Goal: Task Accomplishment & Management: Use online tool/utility

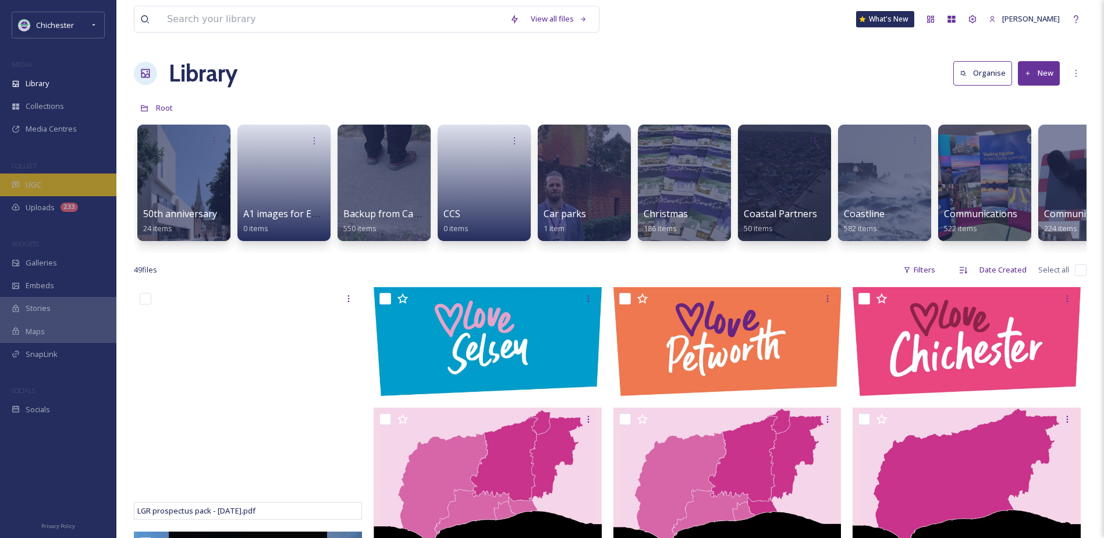
click at [81, 179] on div "UGC" at bounding box center [58, 184] width 116 height 23
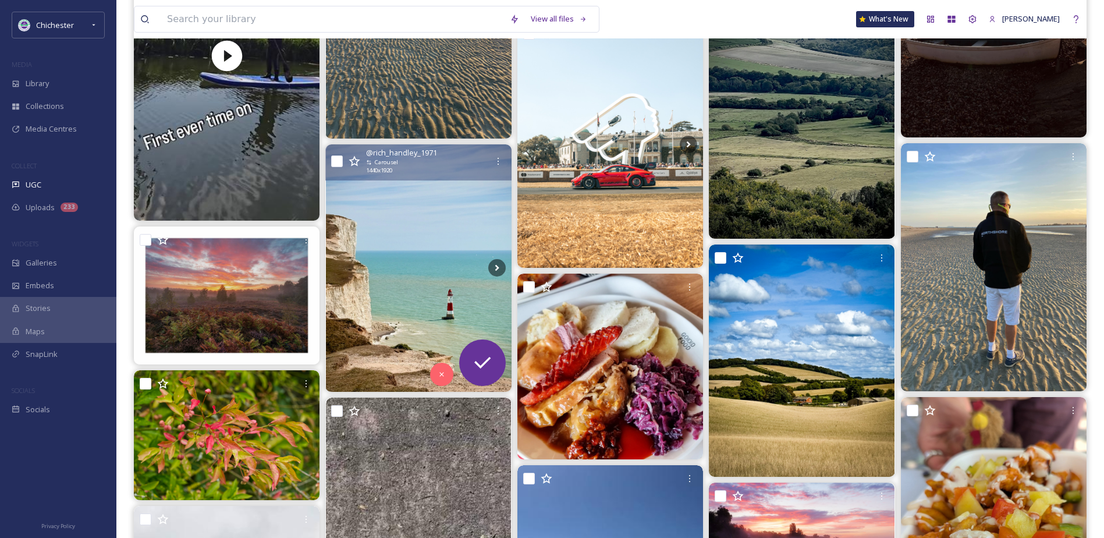
scroll to position [407, 0]
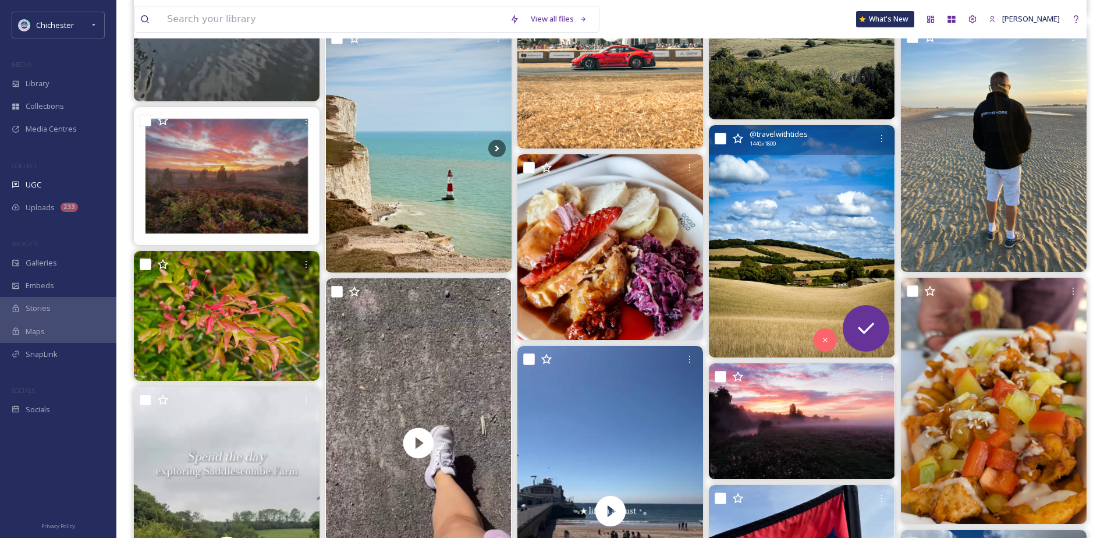
click at [776, 274] on img at bounding box center [802, 241] width 186 height 232
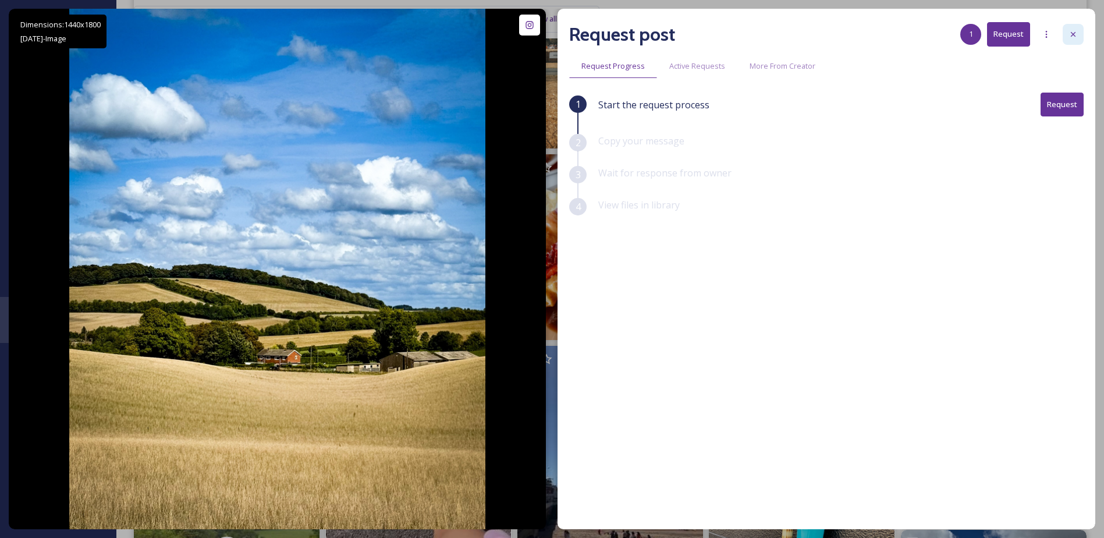
click at [1074, 31] on icon at bounding box center [1073, 34] width 9 height 9
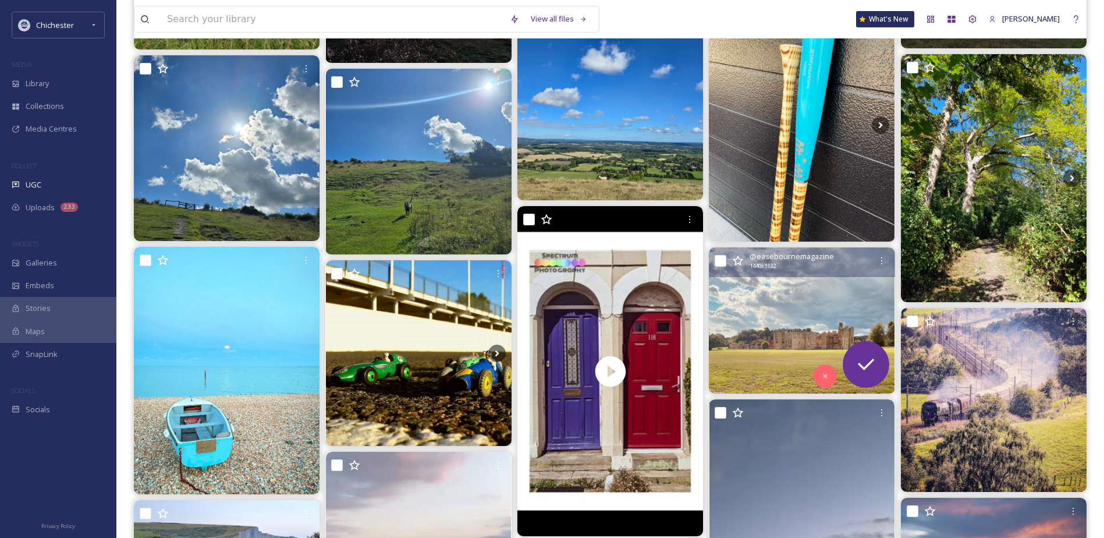
scroll to position [1222, 0]
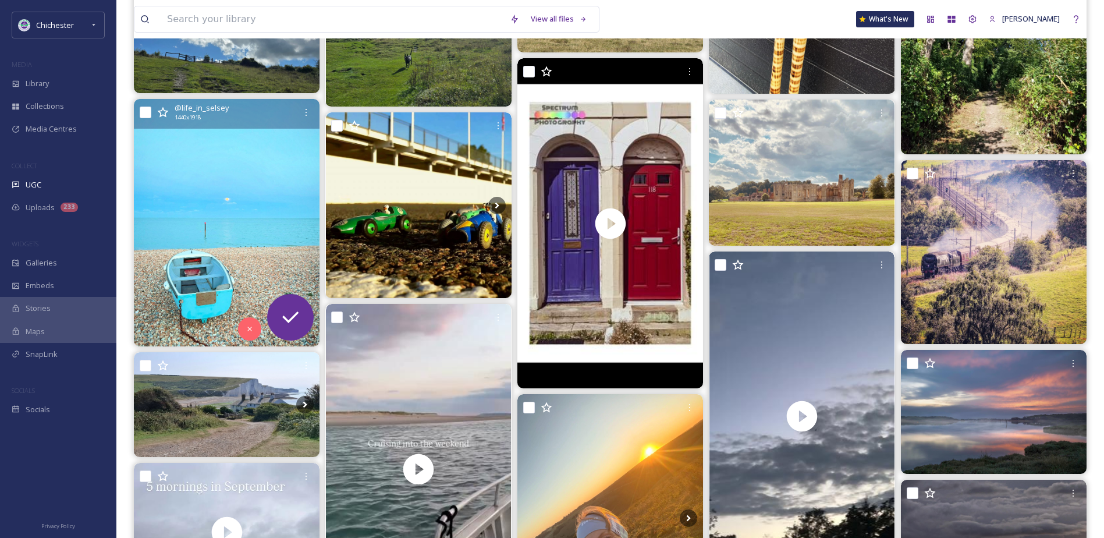
click at [207, 187] on img at bounding box center [227, 222] width 186 height 247
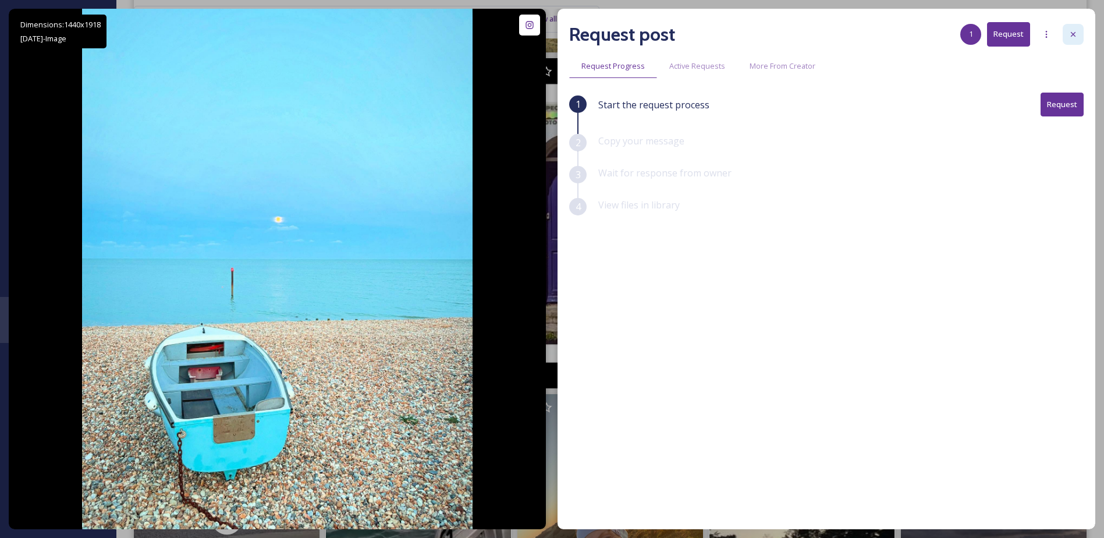
click at [1074, 31] on icon at bounding box center [1073, 34] width 9 height 9
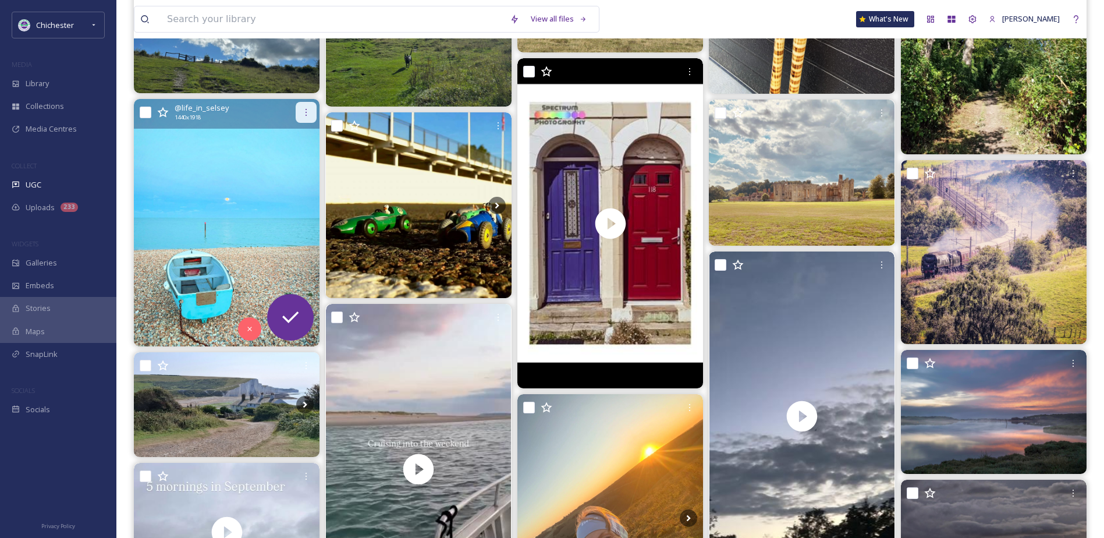
click at [303, 113] on icon at bounding box center [305, 112] width 9 height 9
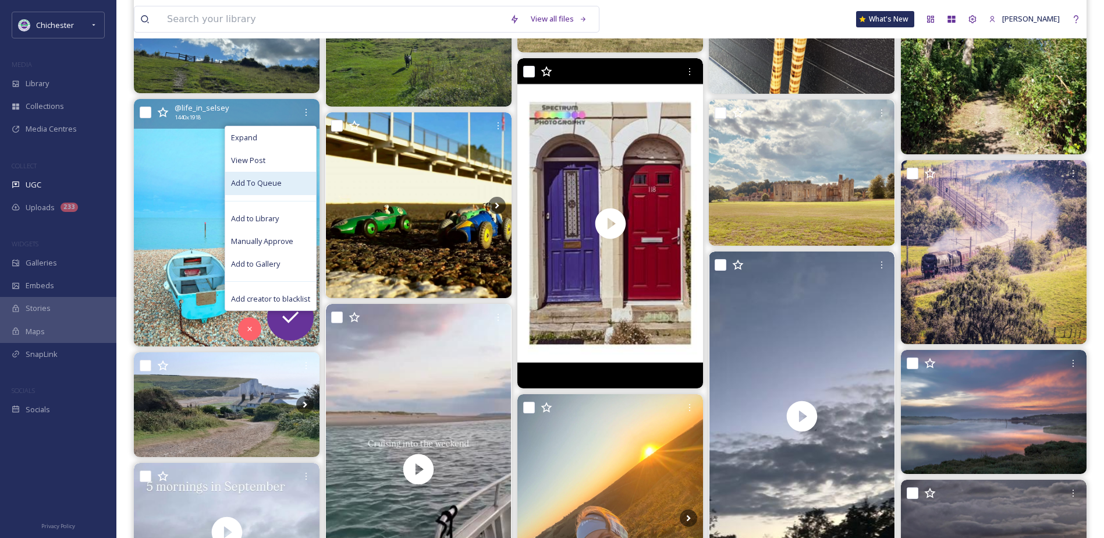
click at [269, 187] on span "Add To Queue" at bounding box center [256, 183] width 51 height 11
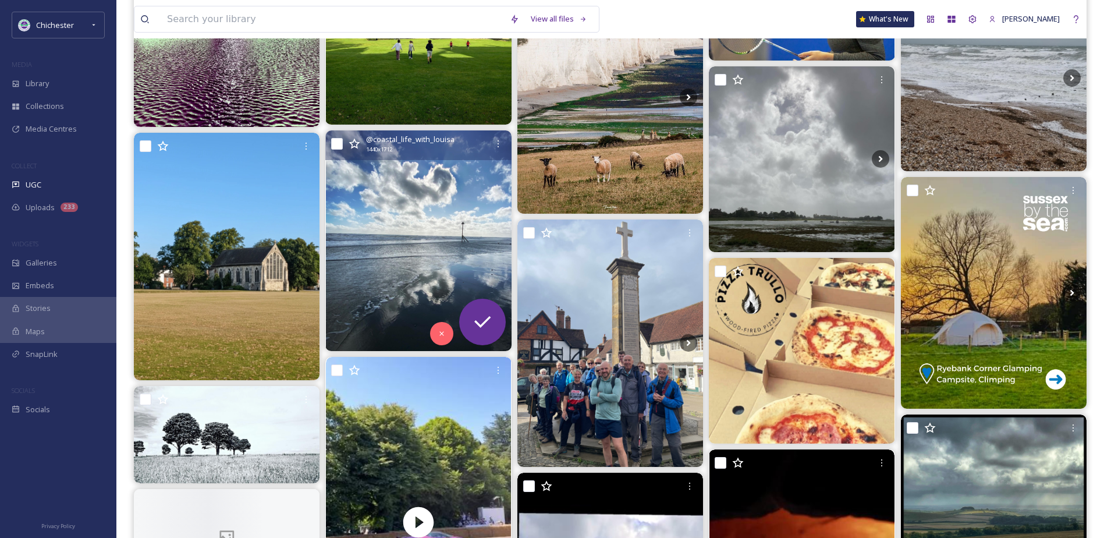
scroll to position [2561, 0]
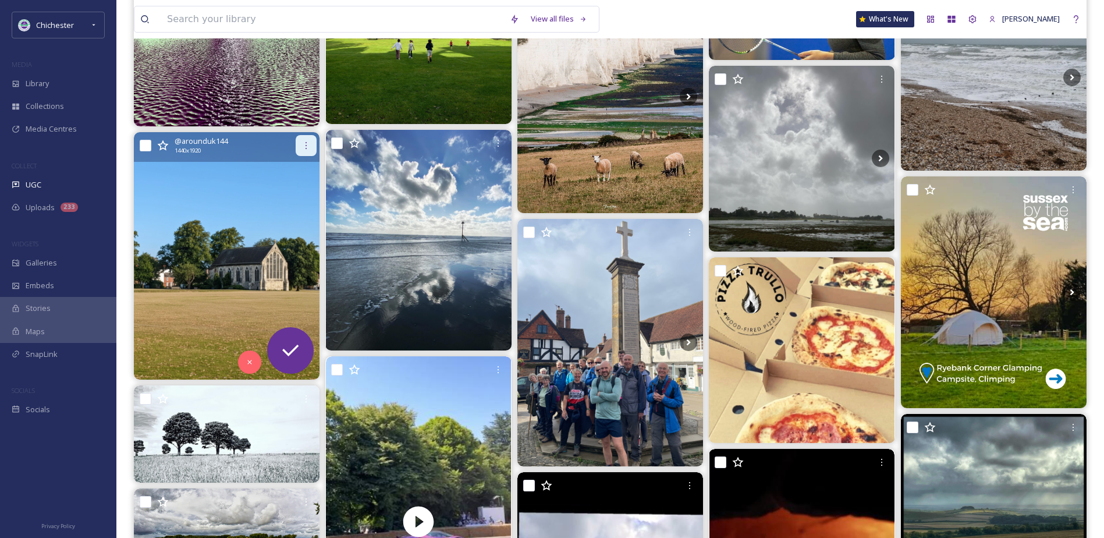
click at [313, 143] on div at bounding box center [306, 145] width 21 height 21
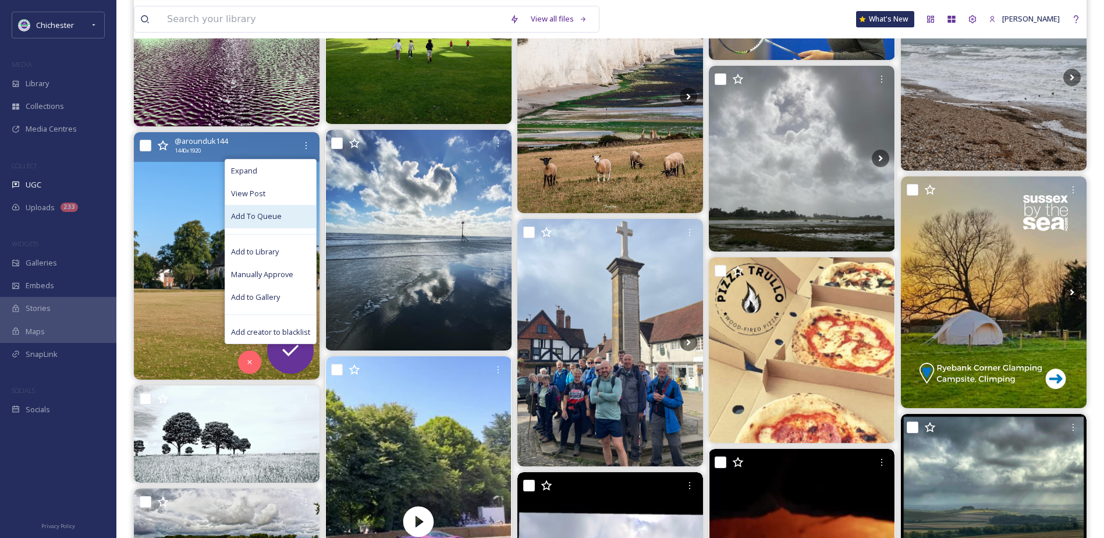
click at [285, 215] on div "Add To Queue" at bounding box center [270, 216] width 91 height 23
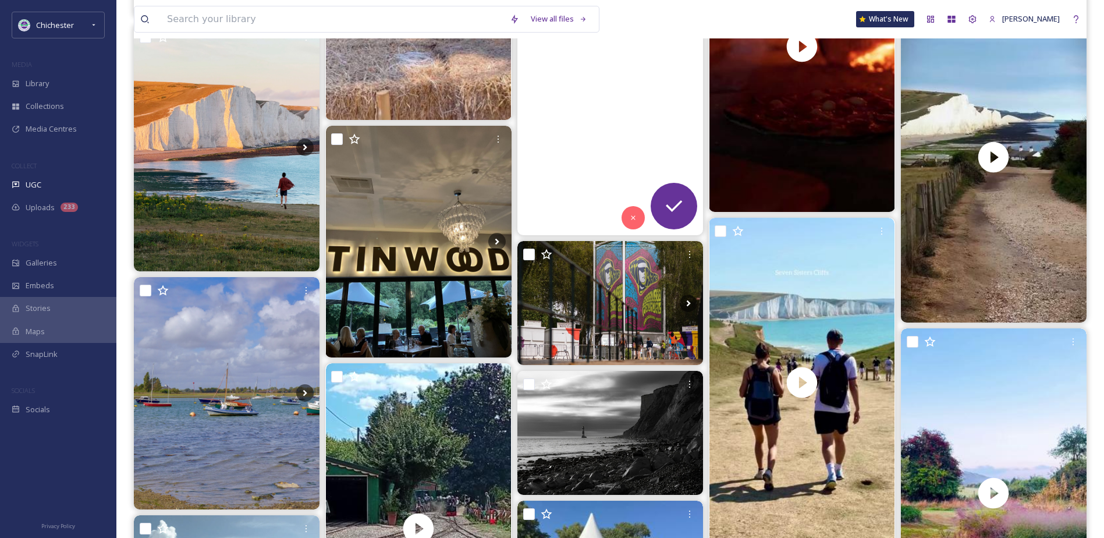
scroll to position [3259, 0]
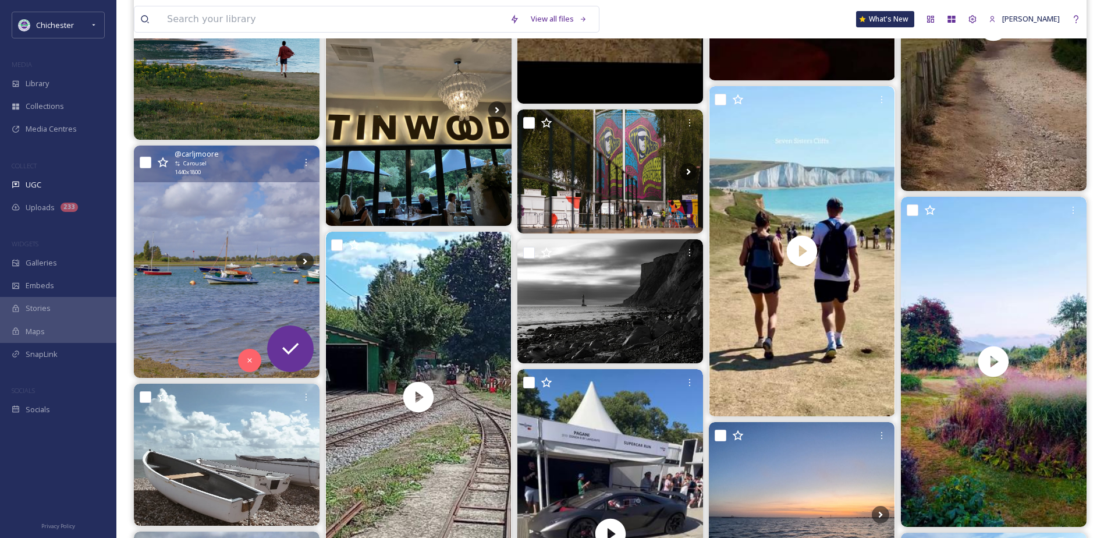
click at [201, 272] on img at bounding box center [227, 261] width 186 height 232
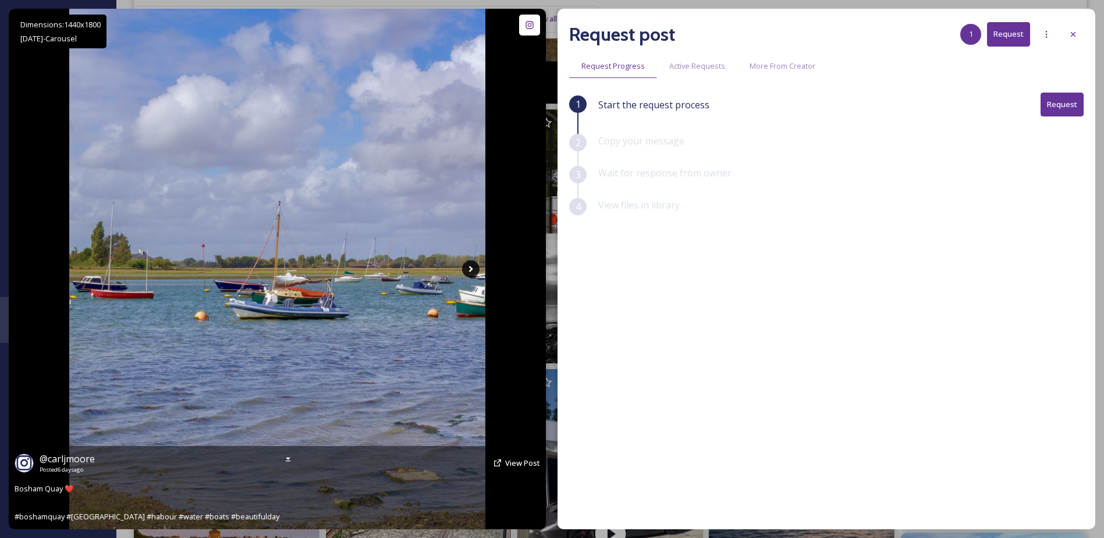
click at [470, 266] on icon at bounding box center [470, 268] width 17 height 17
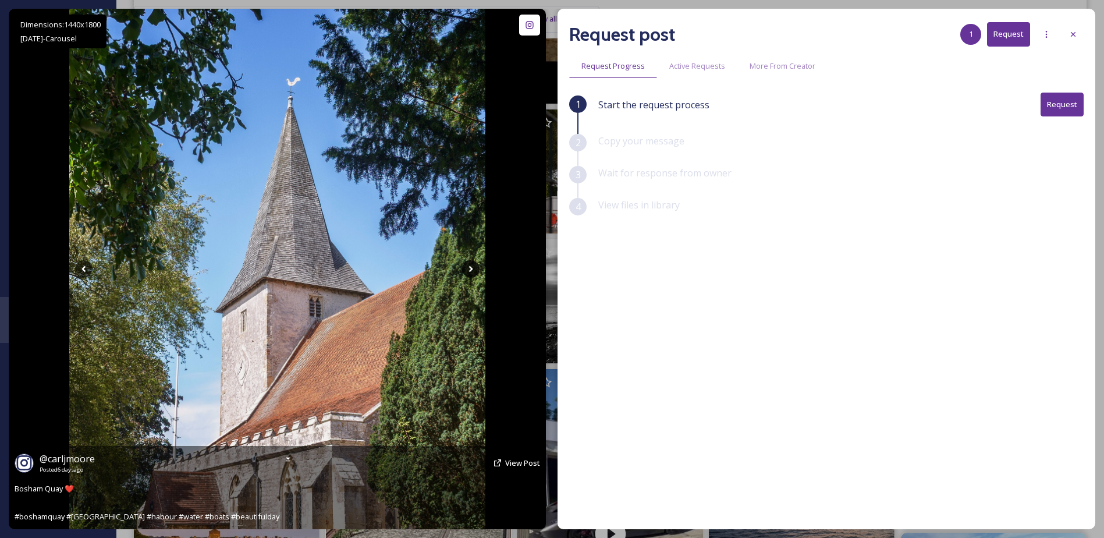
click at [470, 266] on icon at bounding box center [470, 268] width 17 height 17
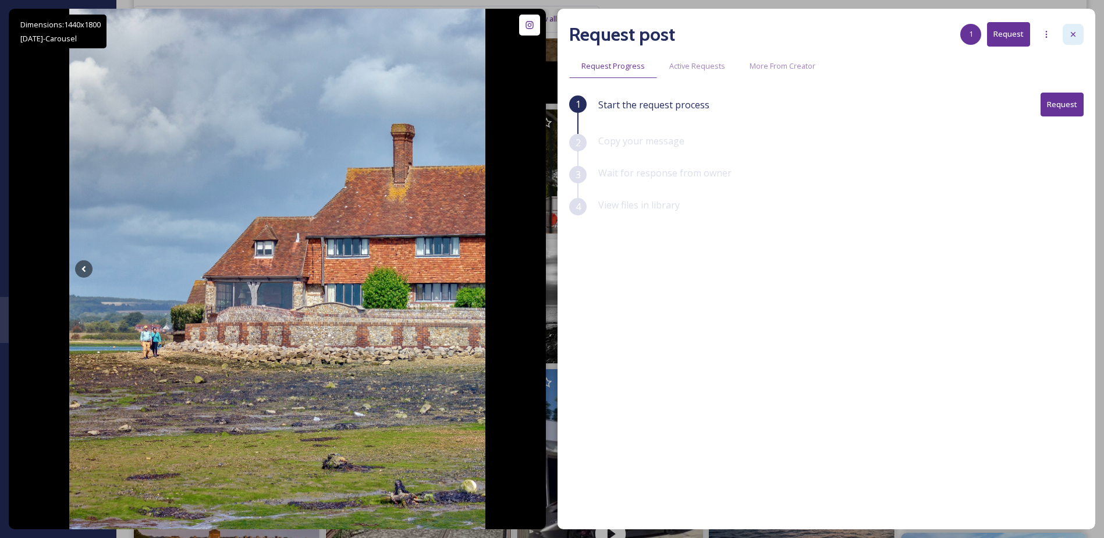
click at [1071, 24] on div at bounding box center [1073, 34] width 21 height 21
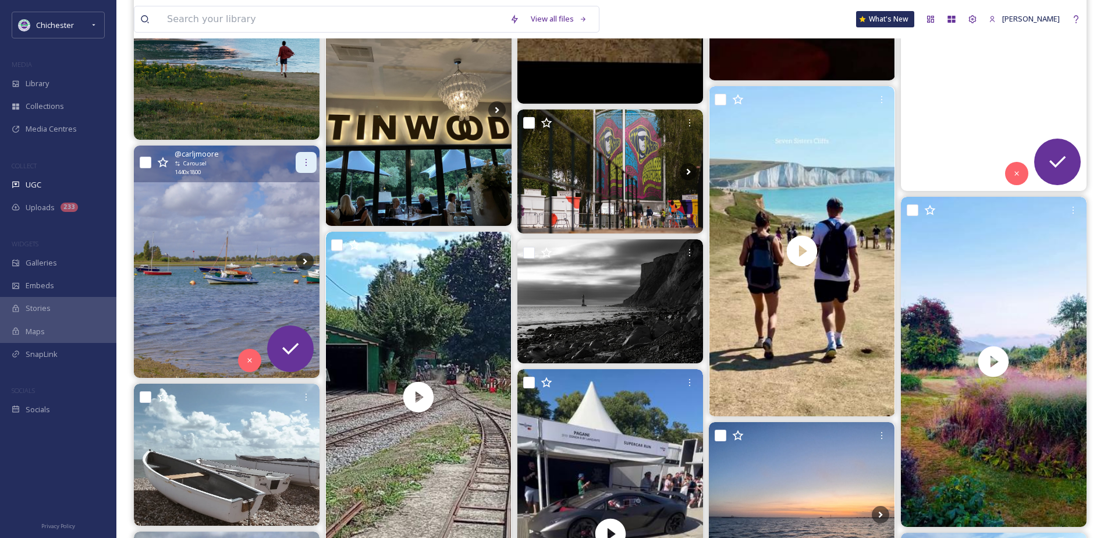
click at [300, 162] on div at bounding box center [306, 162] width 21 height 21
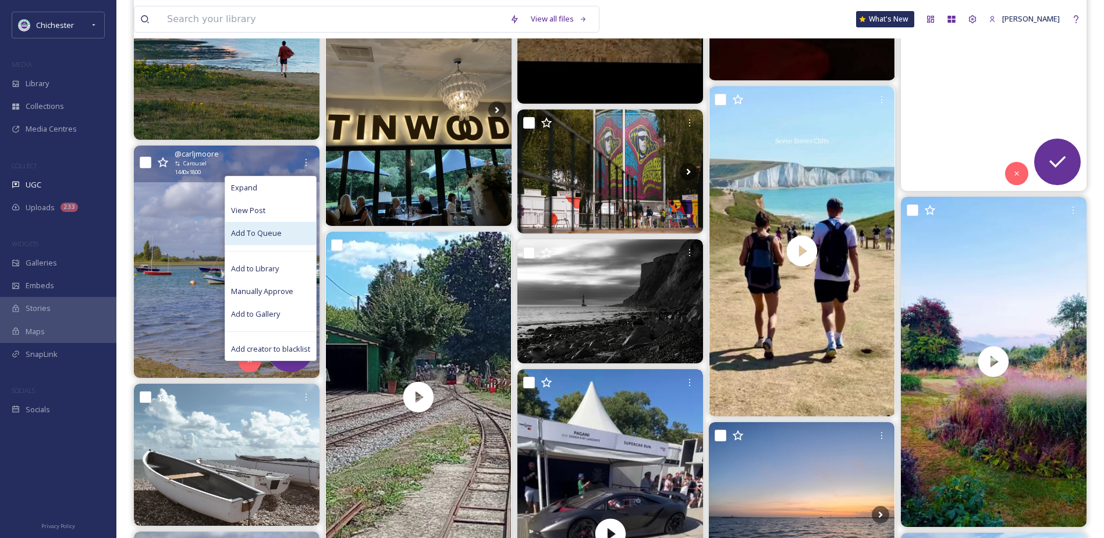
click at [258, 232] on span "Add To Queue" at bounding box center [256, 233] width 51 height 11
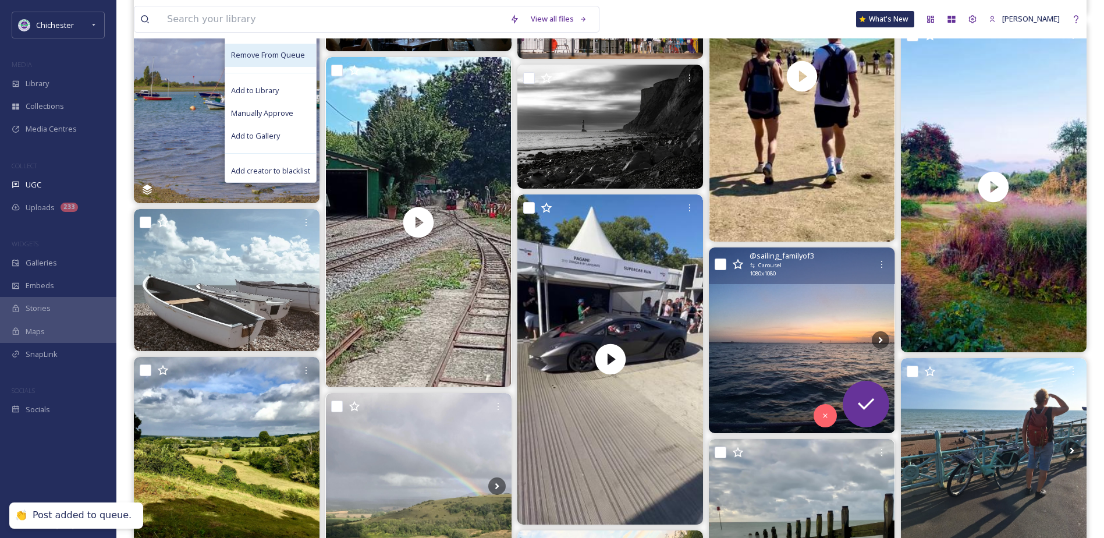
scroll to position [3608, 0]
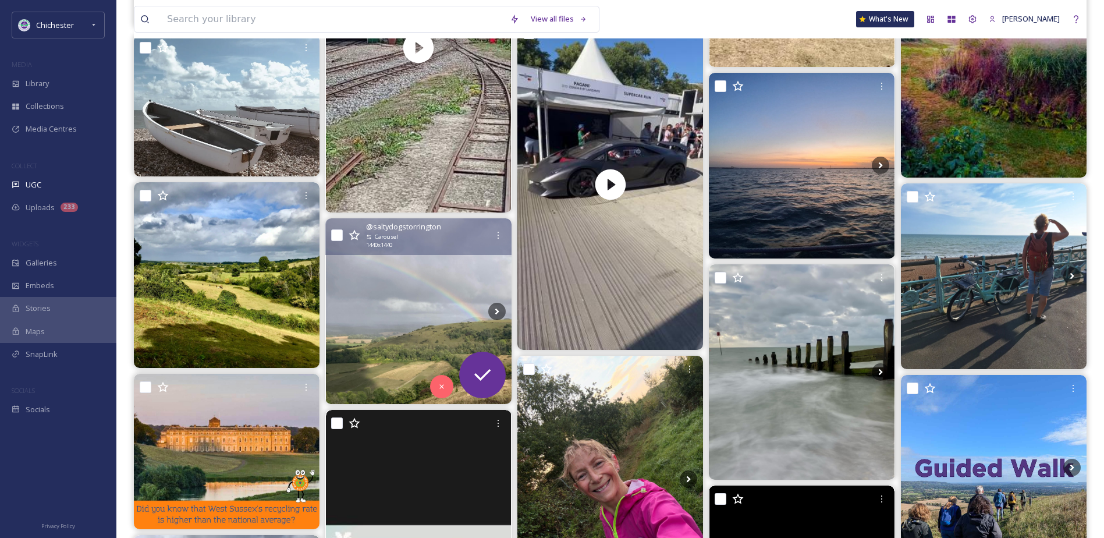
click at [404, 306] on img at bounding box center [419, 311] width 186 height 186
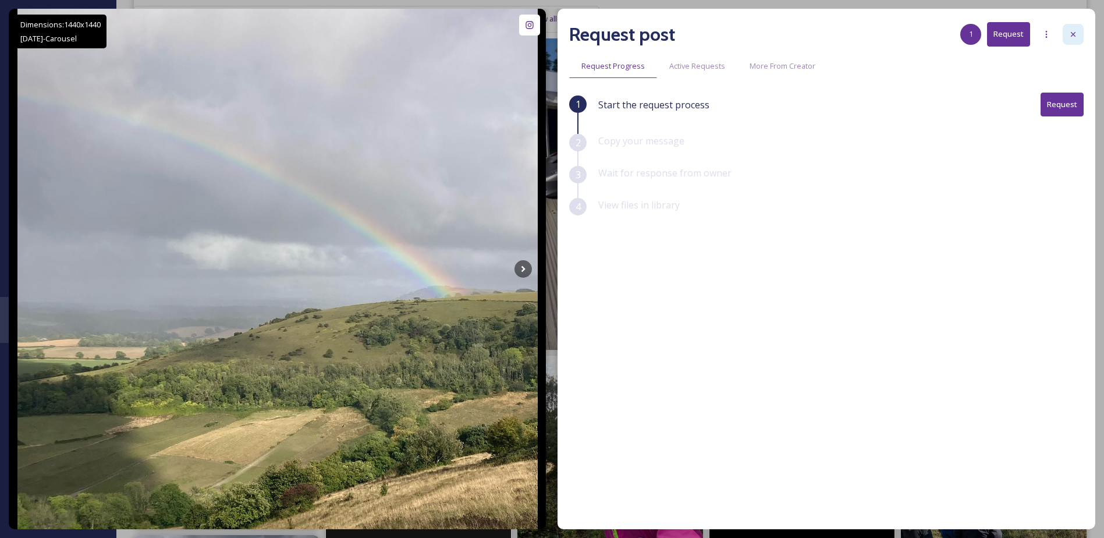
click at [1077, 24] on div at bounding box center [1073, 34] width 21 height 21
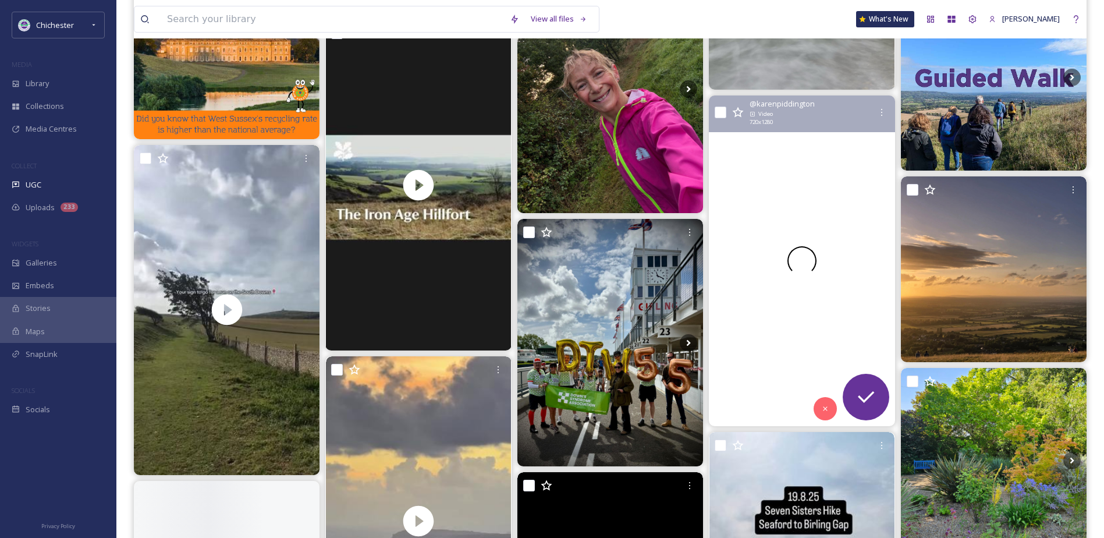
scroll to position [4074, 0]
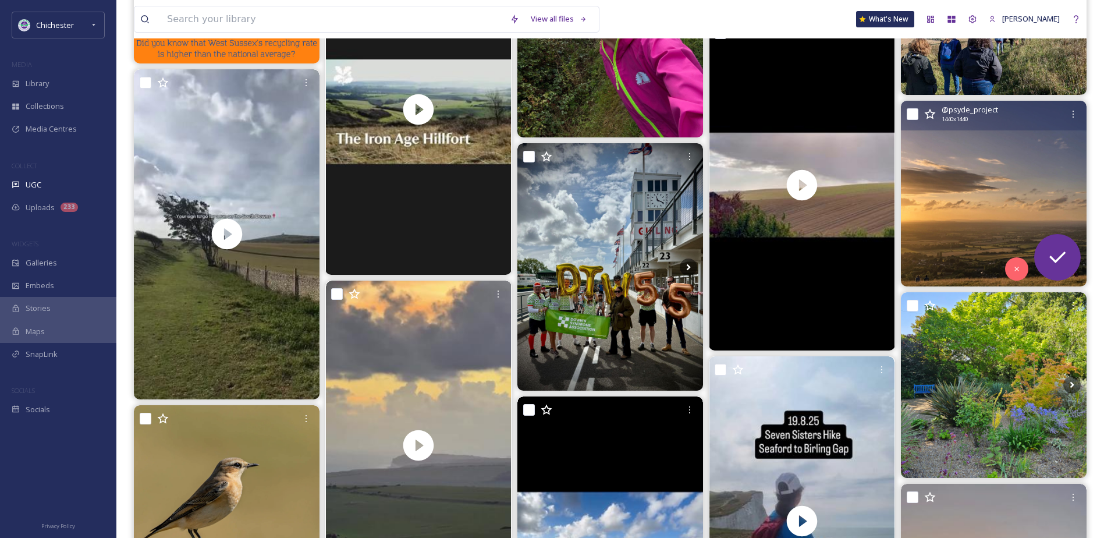
click at [967, 172] on img at bounding box center [994, 194] width 186 height 186
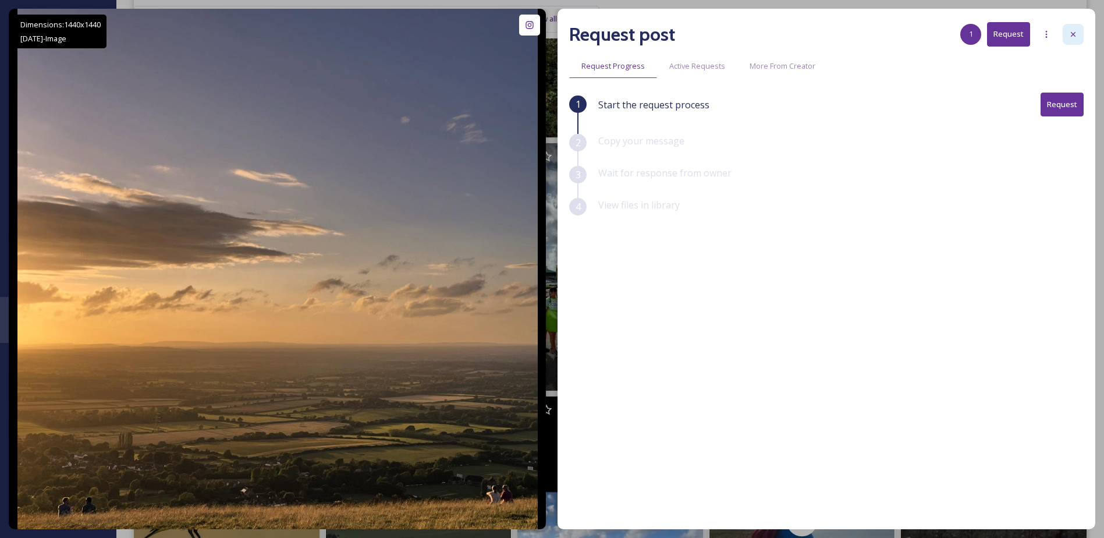
click at [1068, 37] on div at bounding box center [1073, 34] width 21 height 21
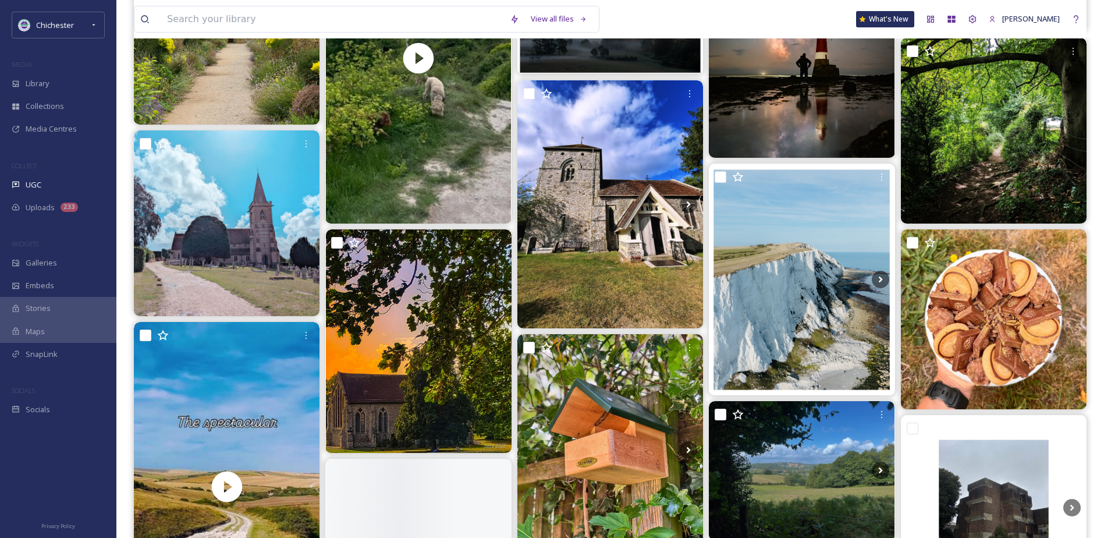
scroll to position [5397, 0]
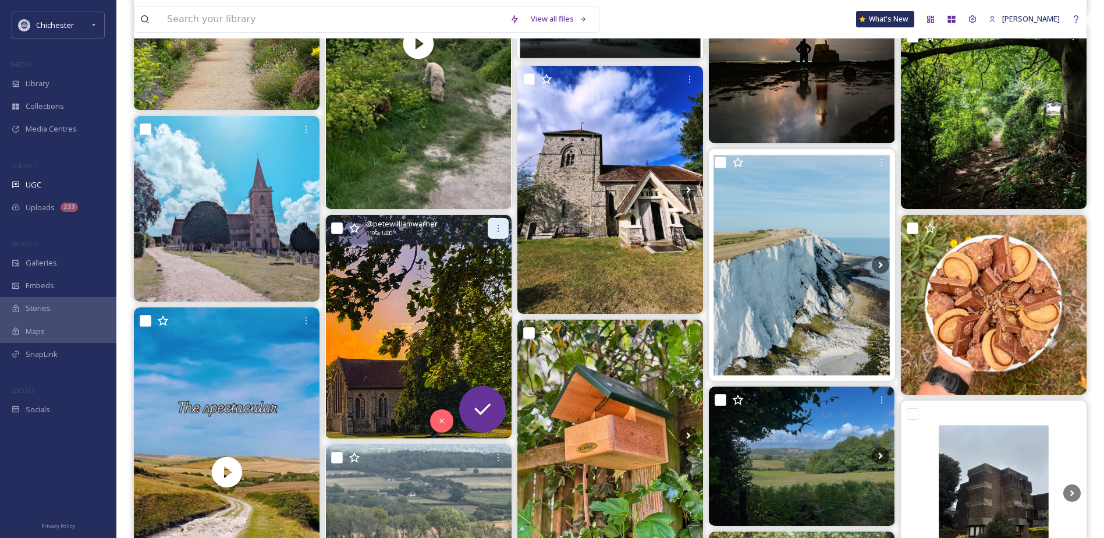
click at [497, 228] on icon at bounding box center [498, 227] width 9 height 9
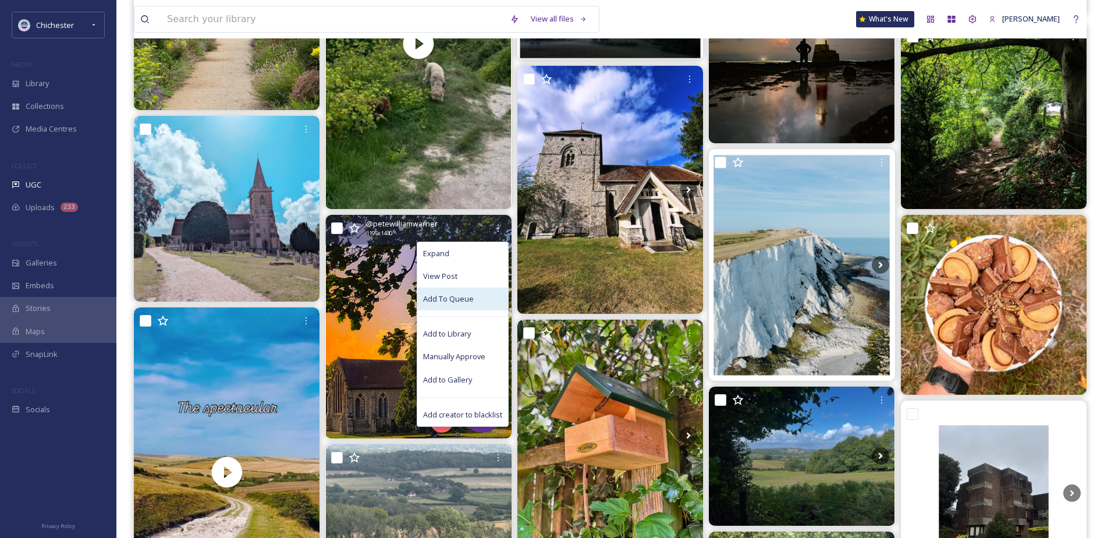
click at [452, 302] on span "Add To Queue" at bounding box center [448, 298] width 51 height 11
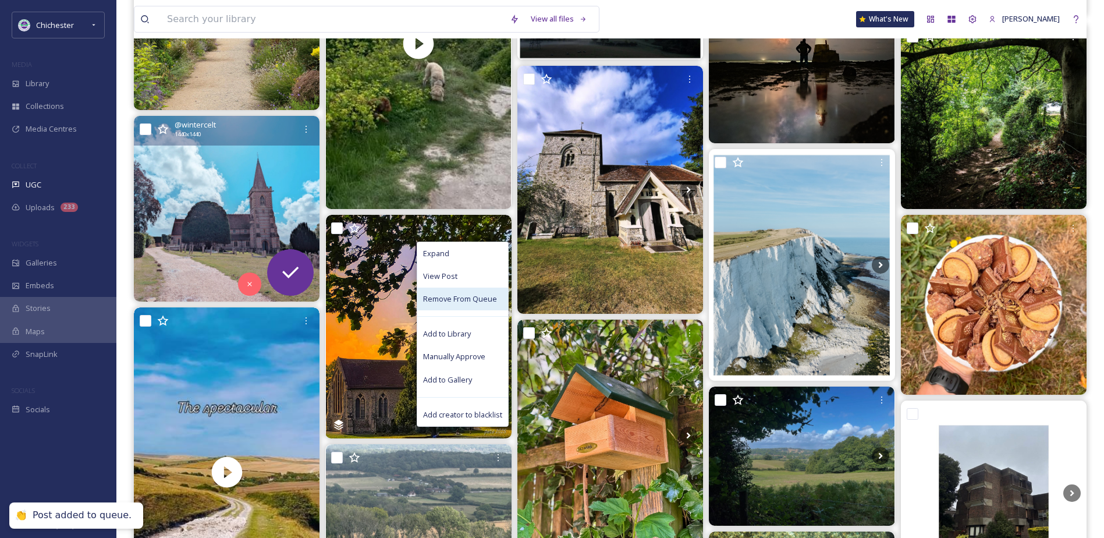
click at [167, 228] on img at bounding box center [227, 209] width 186 height 186
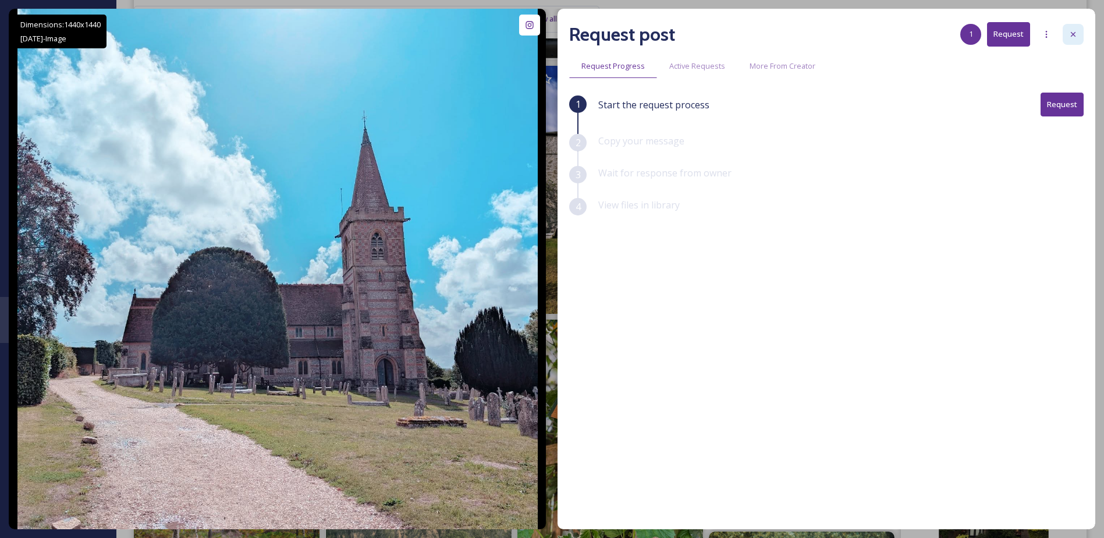
click at [1075, 29] on div at bounding box center [1073, 34] width 21 height 21
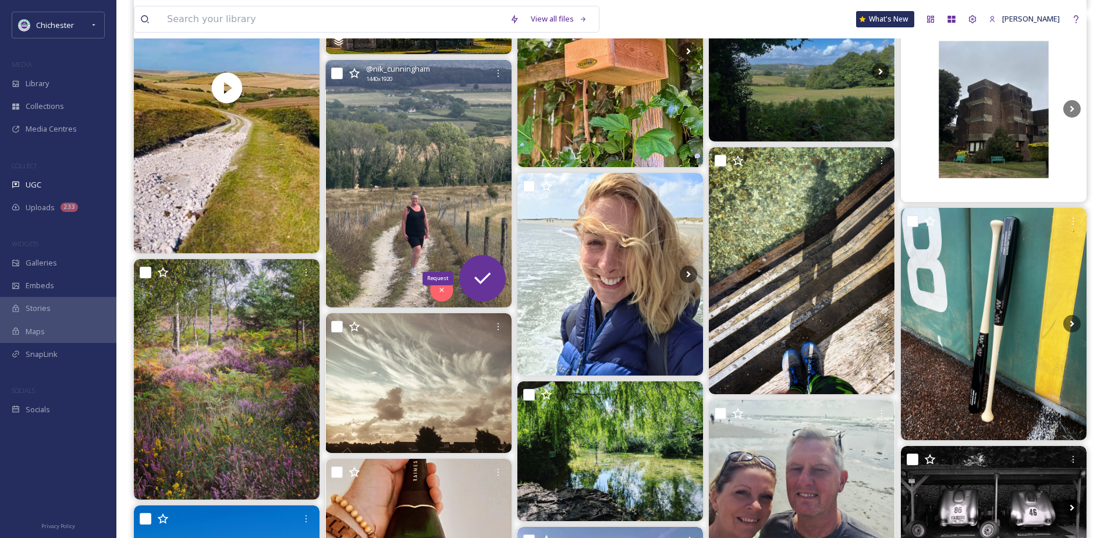
scroll to position [5921, 0]
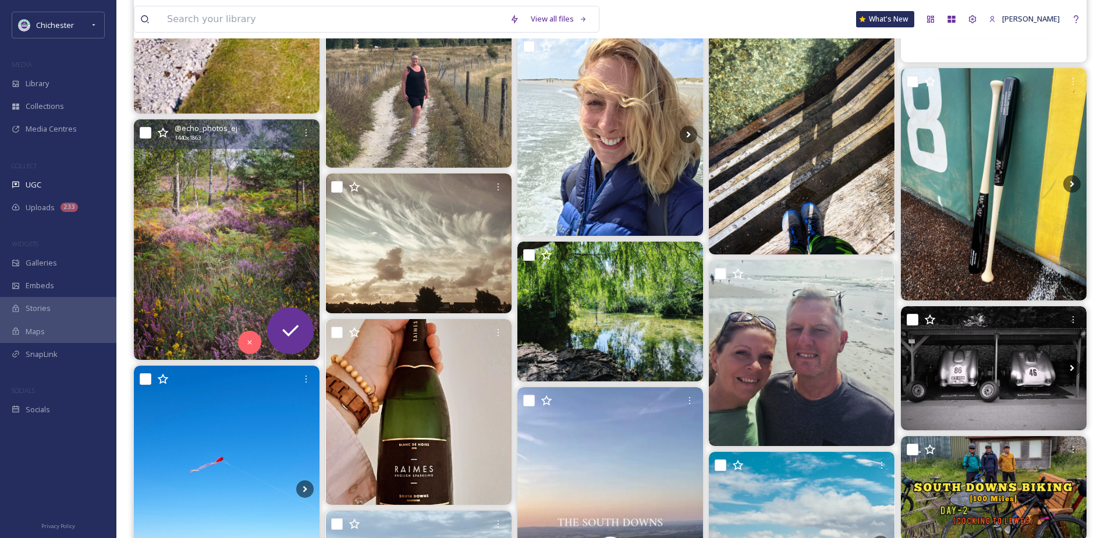
click at [250, 239] on img at bounding box center [227, 239] width 186 height 240
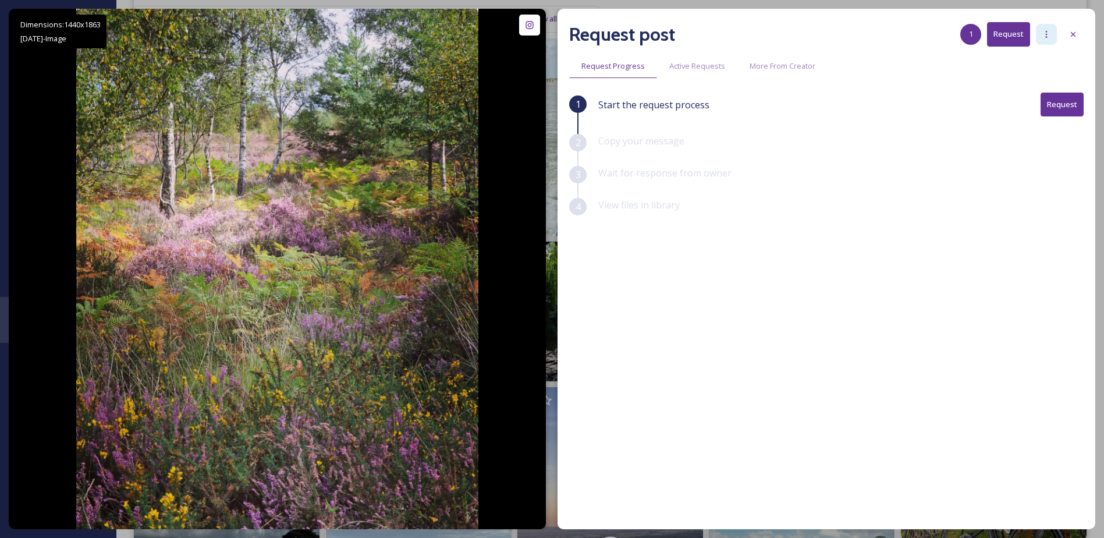
click at [1039, 36] on div at bounding box center [1046, 34] width 21 height 21
click at [1013, 62] on span "Add Posts To Queue" at bounding box center [1014, 59] width 72 height 11
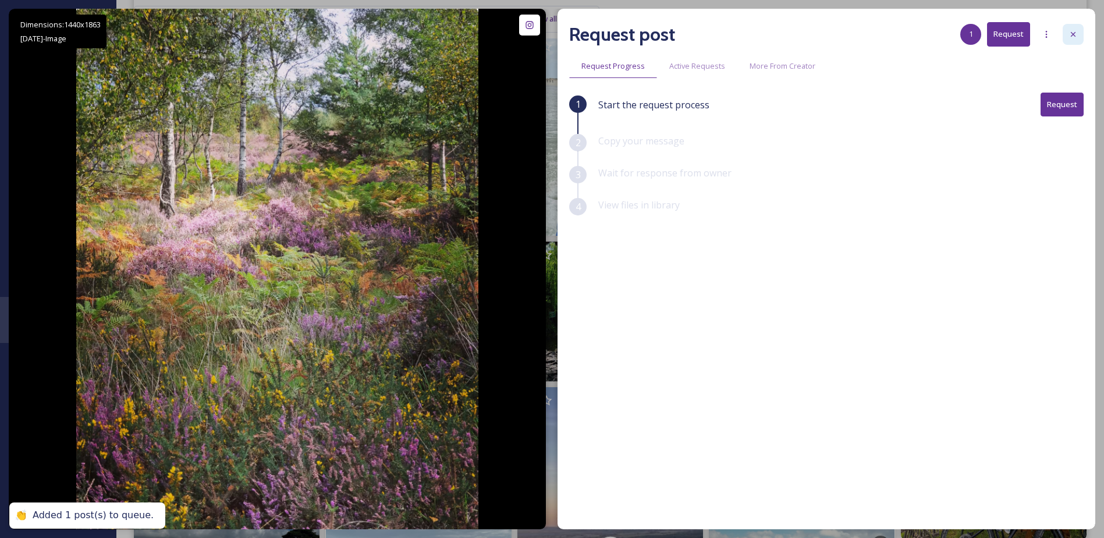
click at [1071, 37] on icon at bounding box center [1073, 34] width 9 height 9
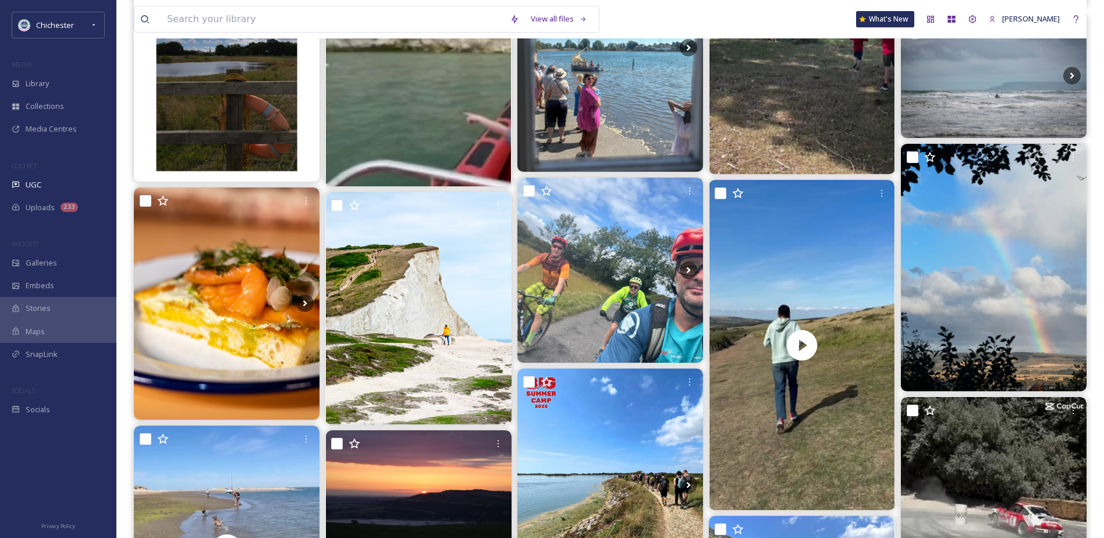
scroll to position [7381, 0]
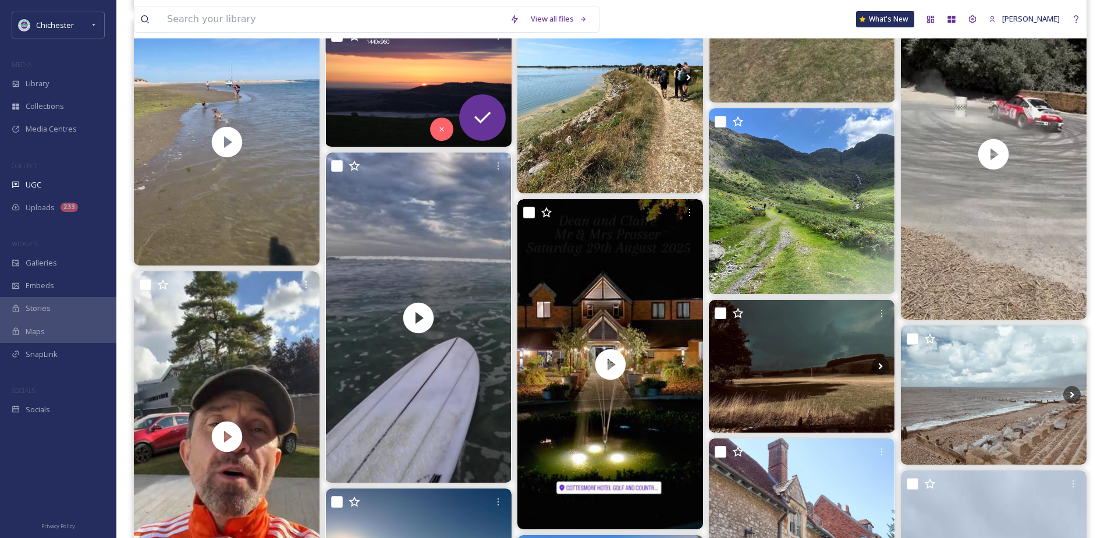
click at [391, 101] on img at bounding box center [419, 85] width 186 height 124
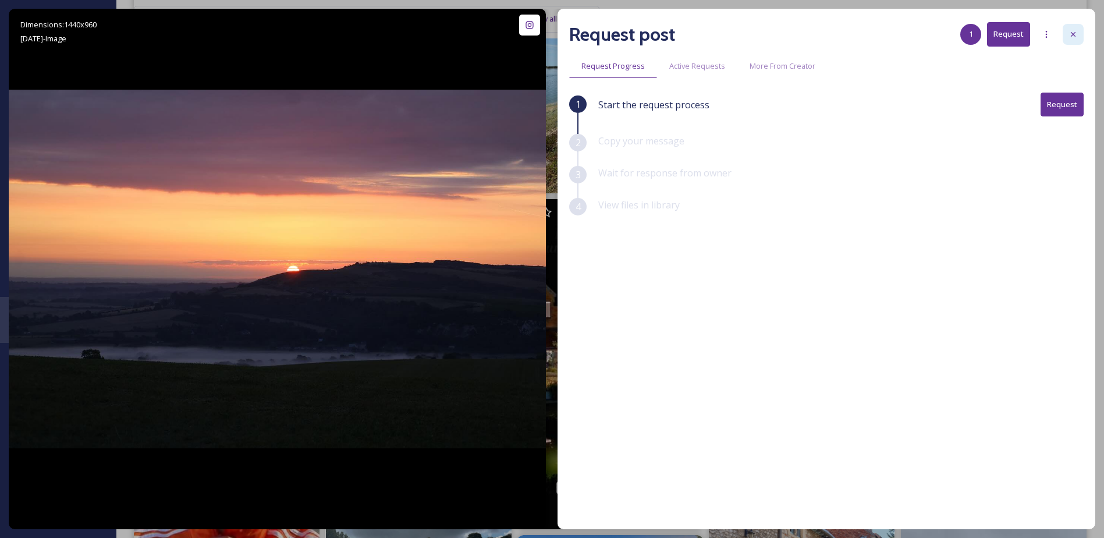
click at [1074, 32] on icon at bounding box center [1073, 34] width 9 height 9
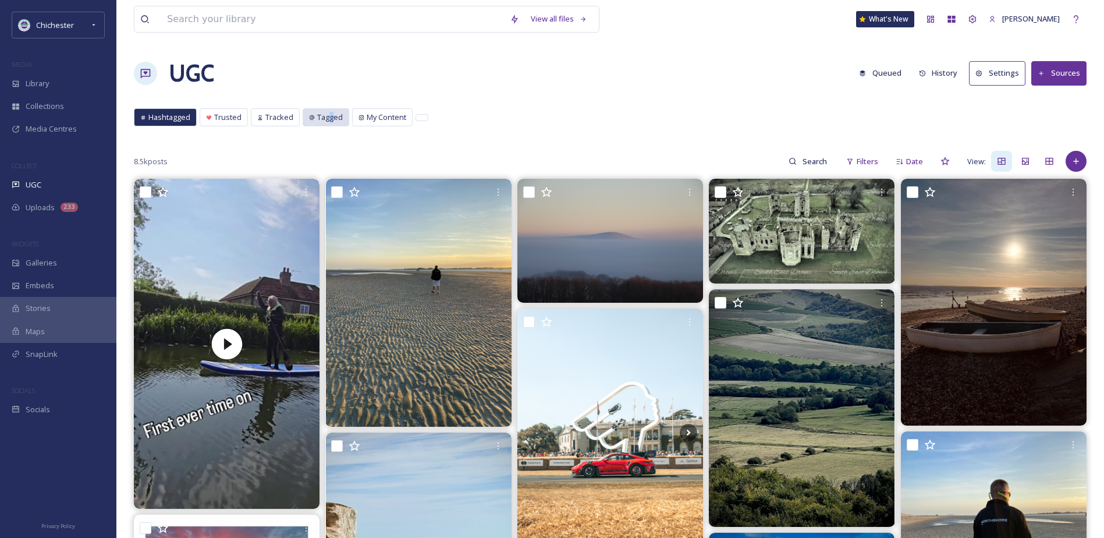
click at [329, 118] on span "Tagged" at bounding box center [330, 117] width 26 height 11
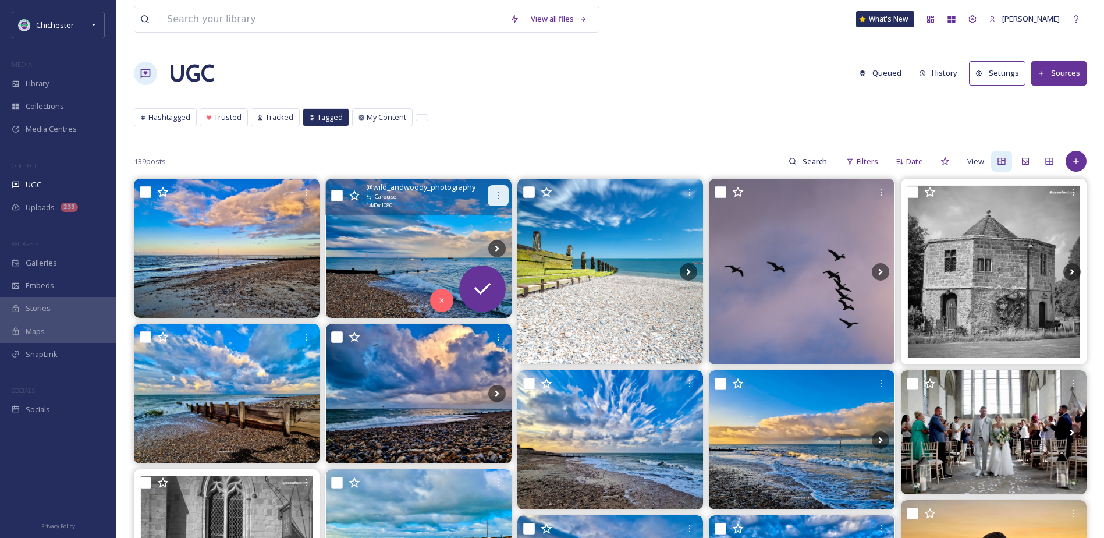
click at [499, 194] on icon at bounding box center [498, 195] width 9 height 9
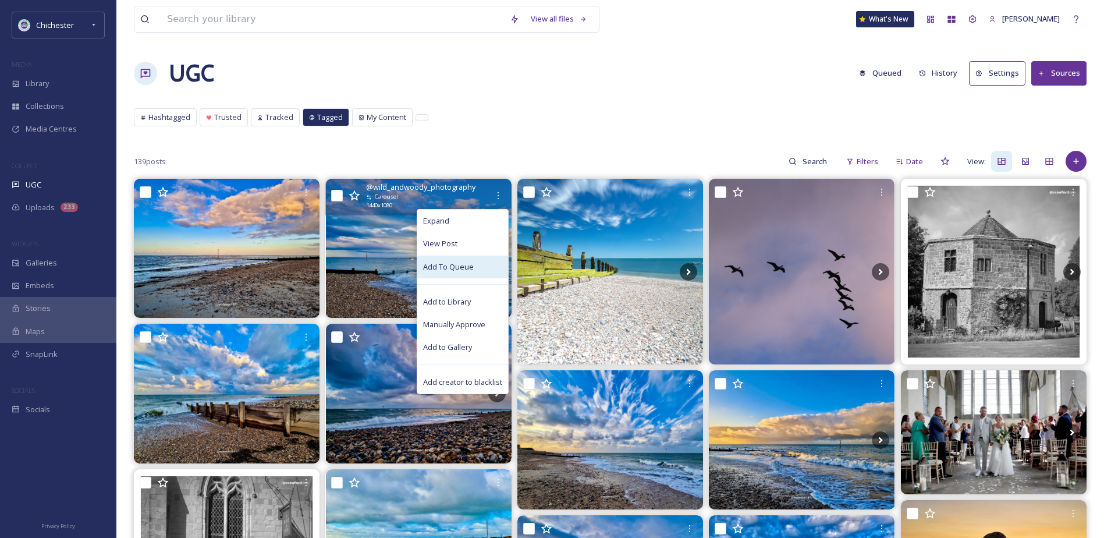
click at [456, 264] on span "Add To Queue" at bounding box center [448, 266] width 51 height 11
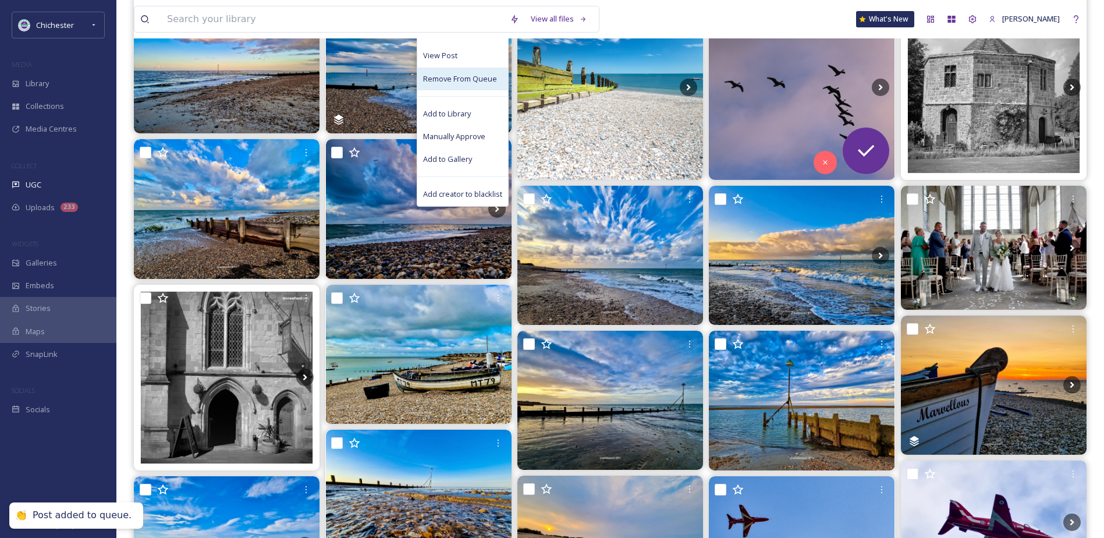
scroll to position [233, 0]
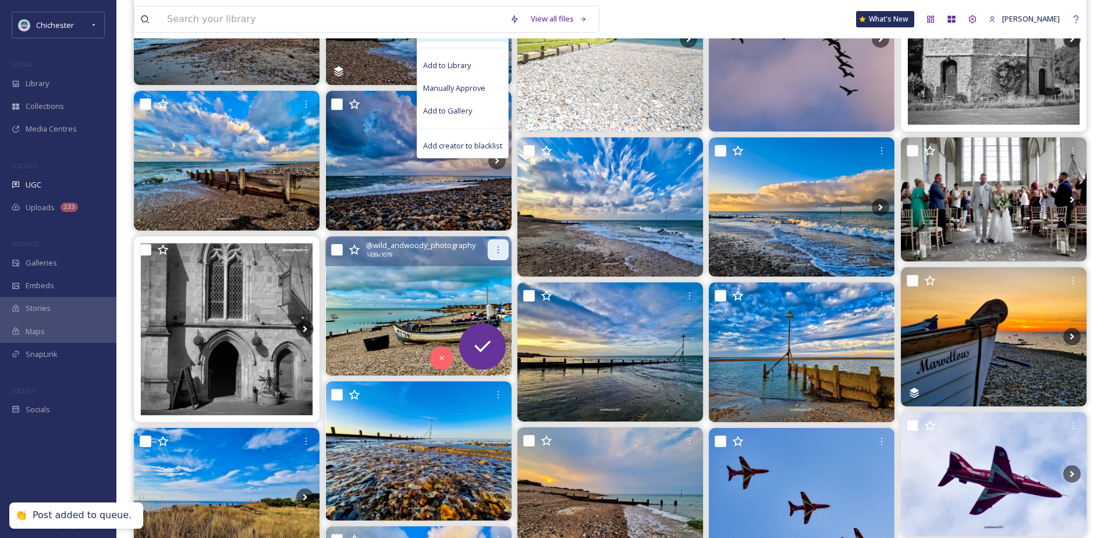
click at [500, 249] on icon at bounding box center [498, 249] width 9 height 9
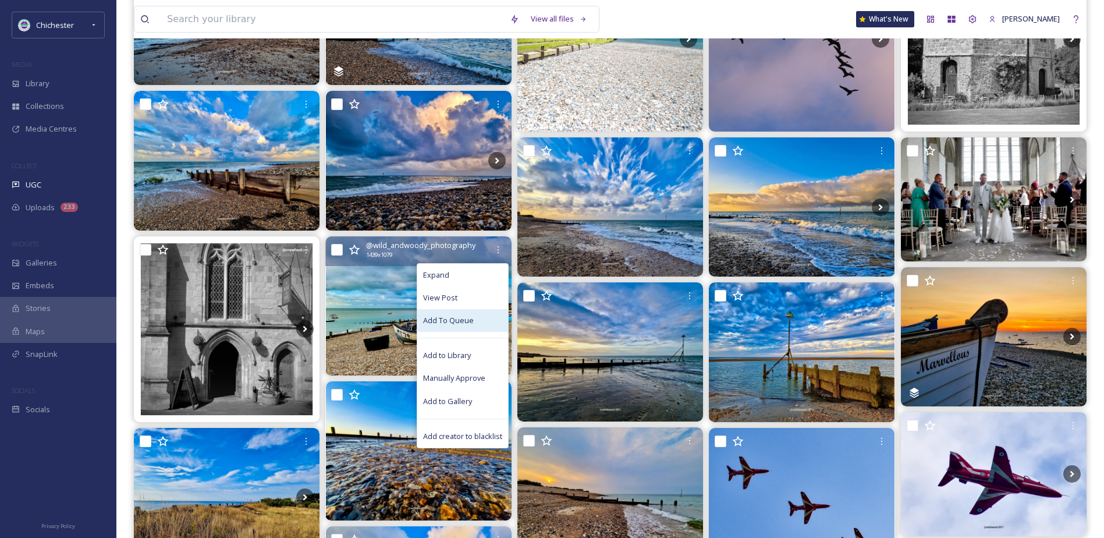
click at [466, 321] on span "Add To Queue" at bounding box center [448, 320] width 51 height 11
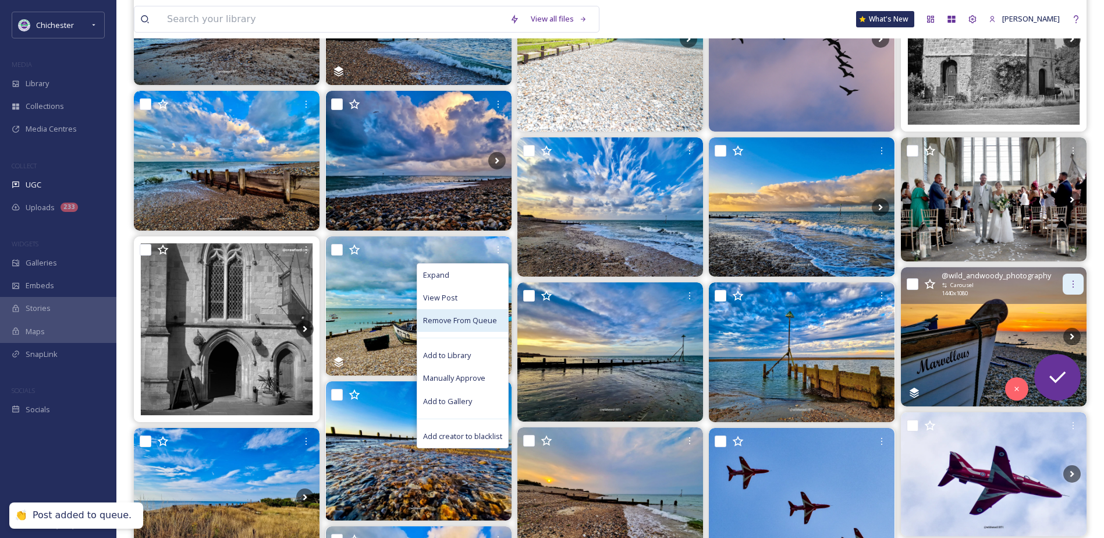
click at [1076, 289] on div at bounding box center [1073, 284] width 21 height 21
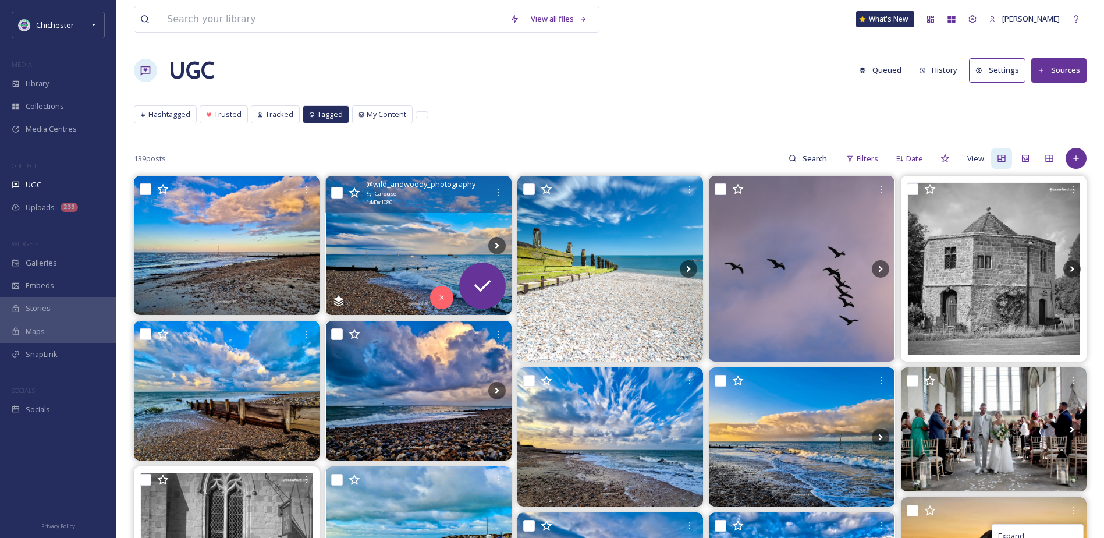
scroll to position [0, 0]
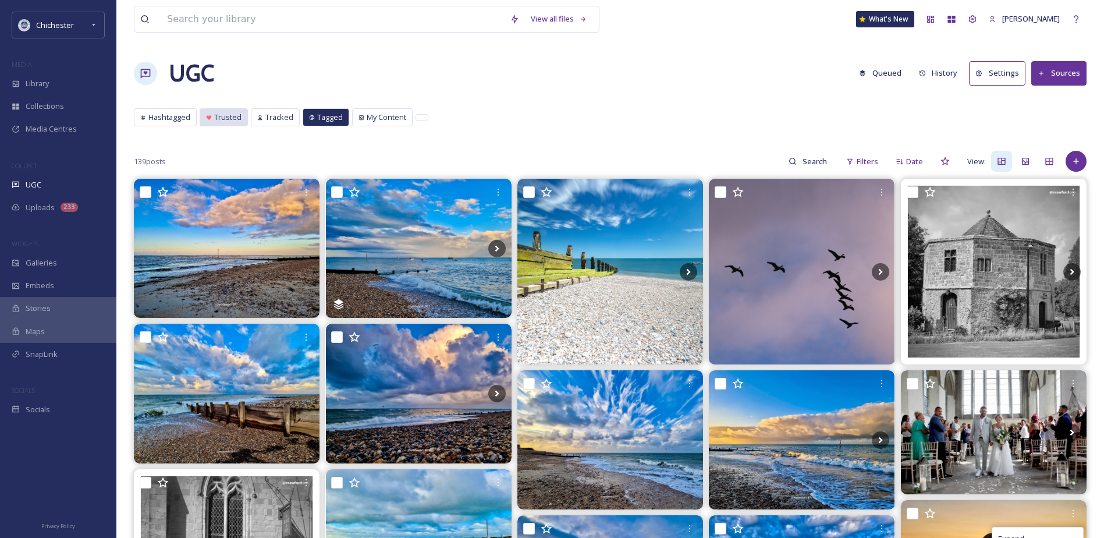
click at [226, 109] on div "Trusted" at bounding box center [223, 117] width 47 height 17
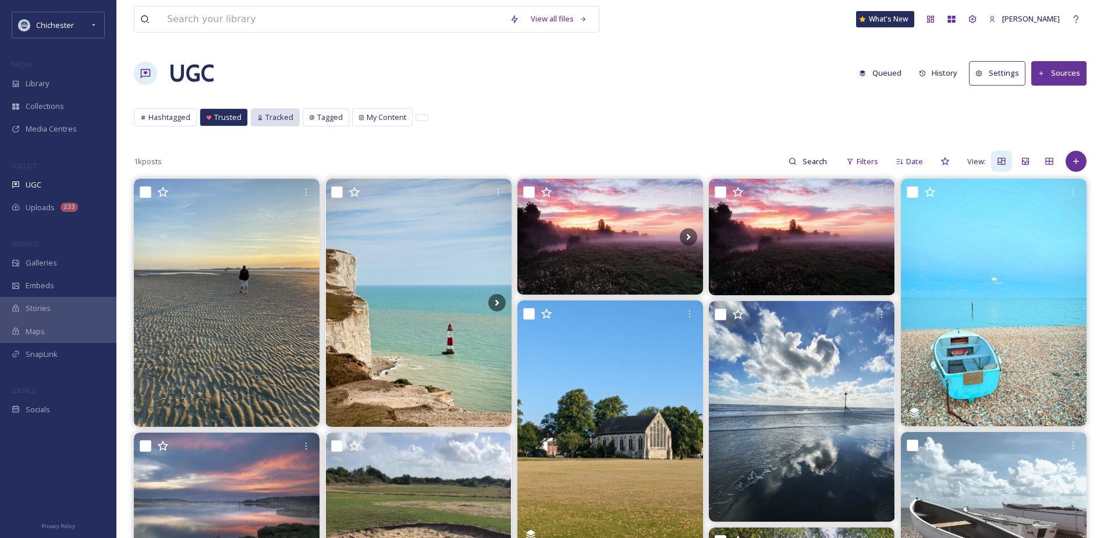
click at [282, 123] on div "Tracked" at bounding box center [275, 117] width 48 height 17
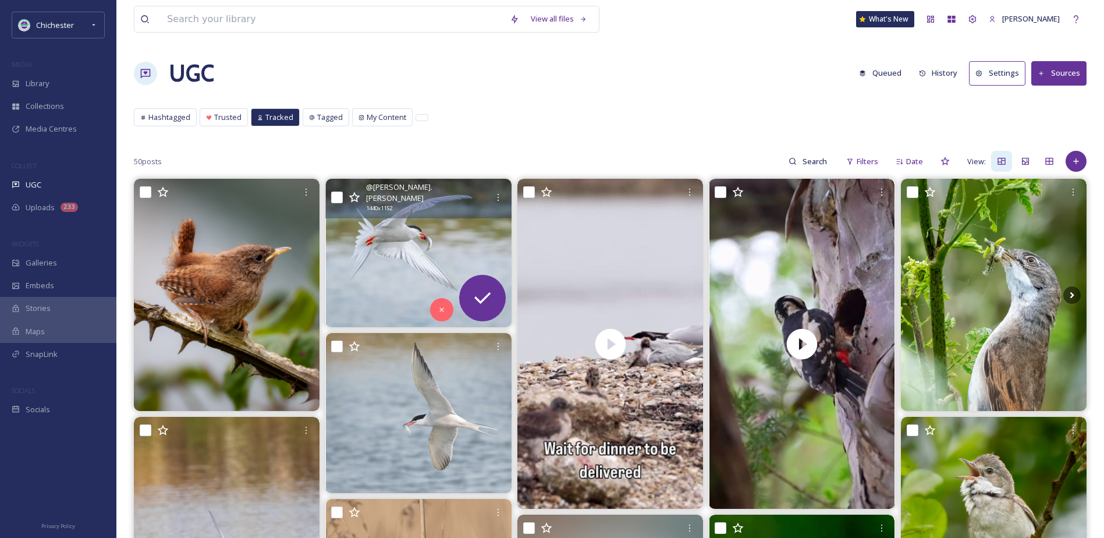
click at [403, 250] on img at bounding box center [419, 253] width 186 height 148
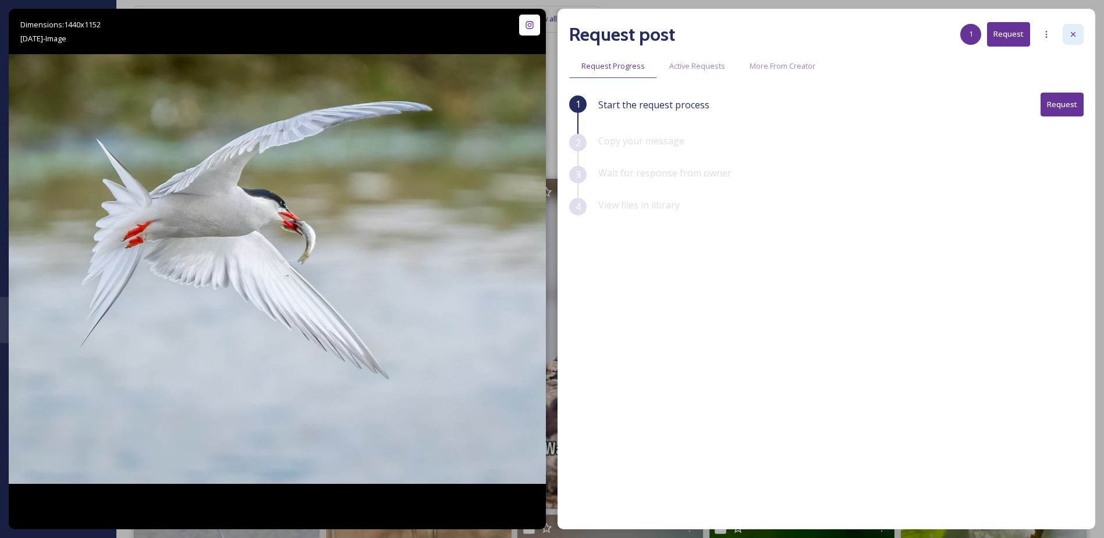
click at [1070, 38] on icon at bounding box center [1073, 34] width 9 height 9
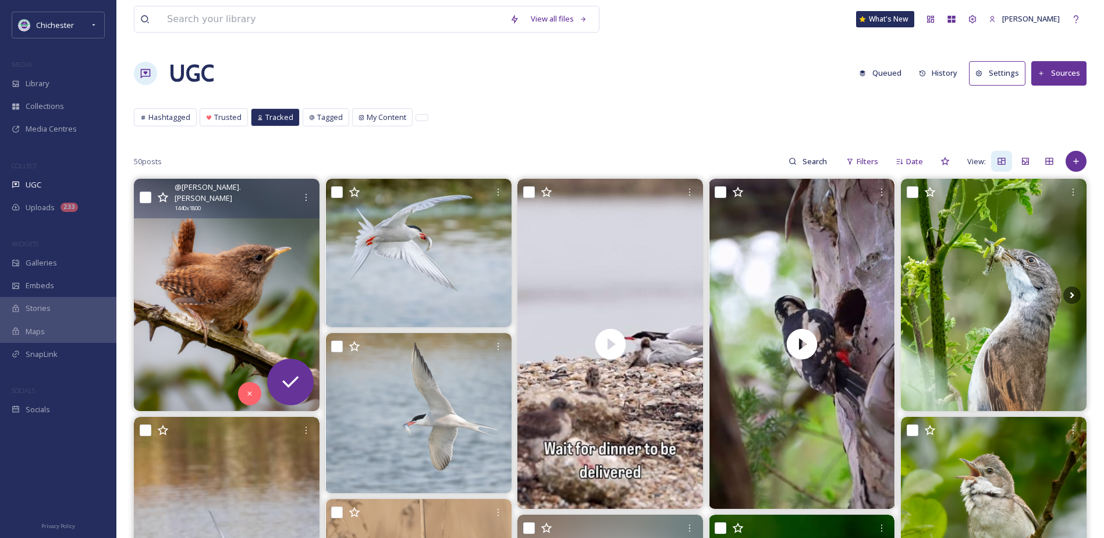
click at [285, 255] on img at bounding box center [227, 295] width 186 height 232
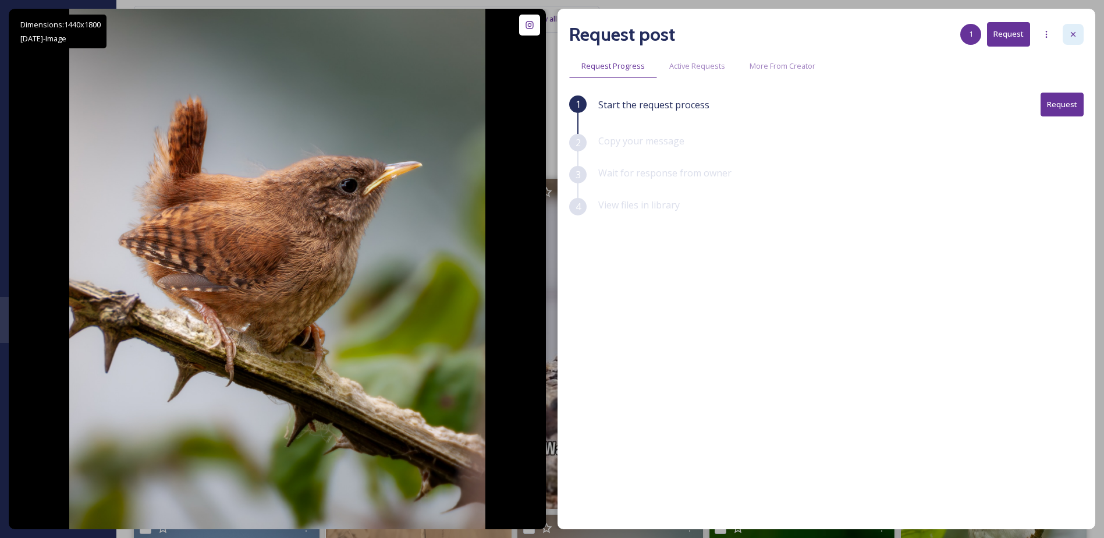
click at [1080, 31] on div at bounding box center [1073, 34] width 21 height 21
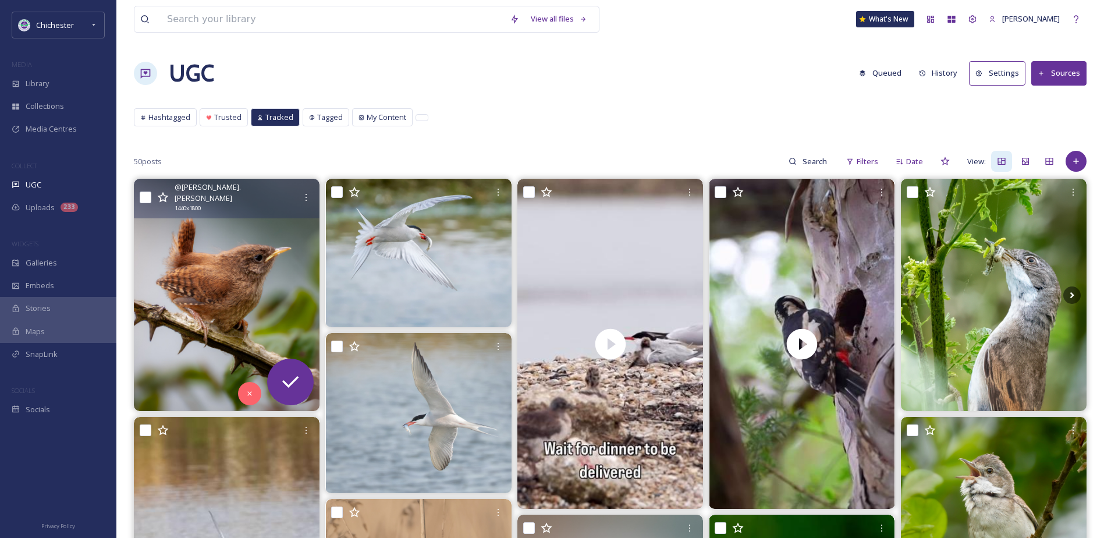
click at [884, 71] on button "Queued" at bounding box center [880, 73] width 54 height 23
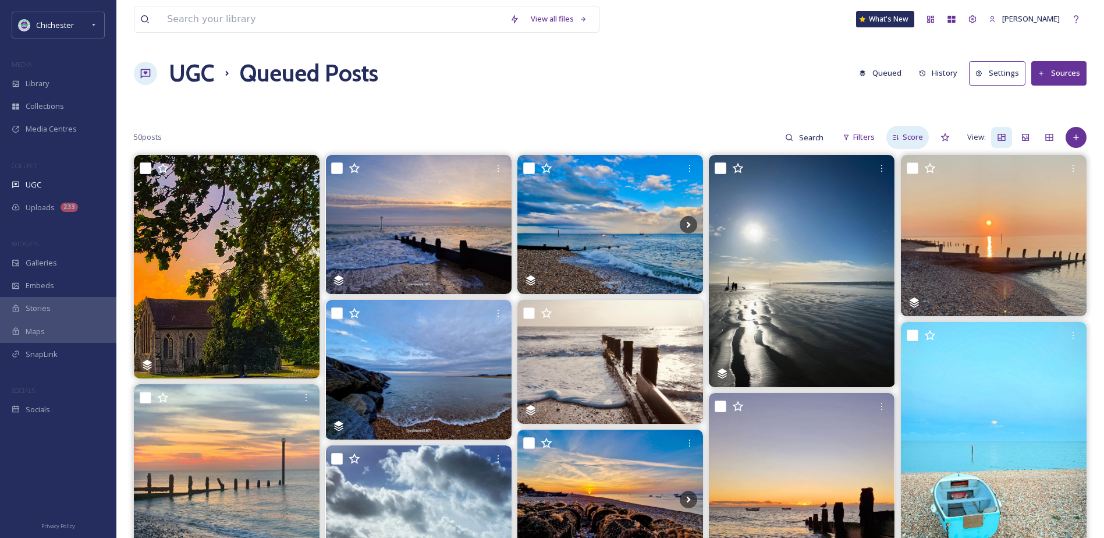
click at [910, 136] on span "Score" at bounding box center [913, 137] width 20 height 11
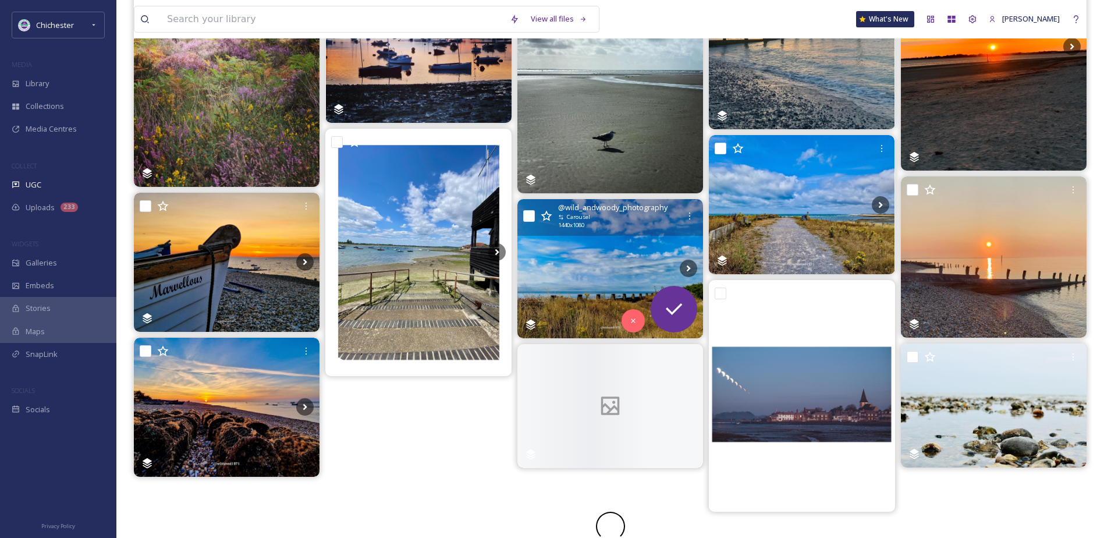
scroll to position [464, 0]
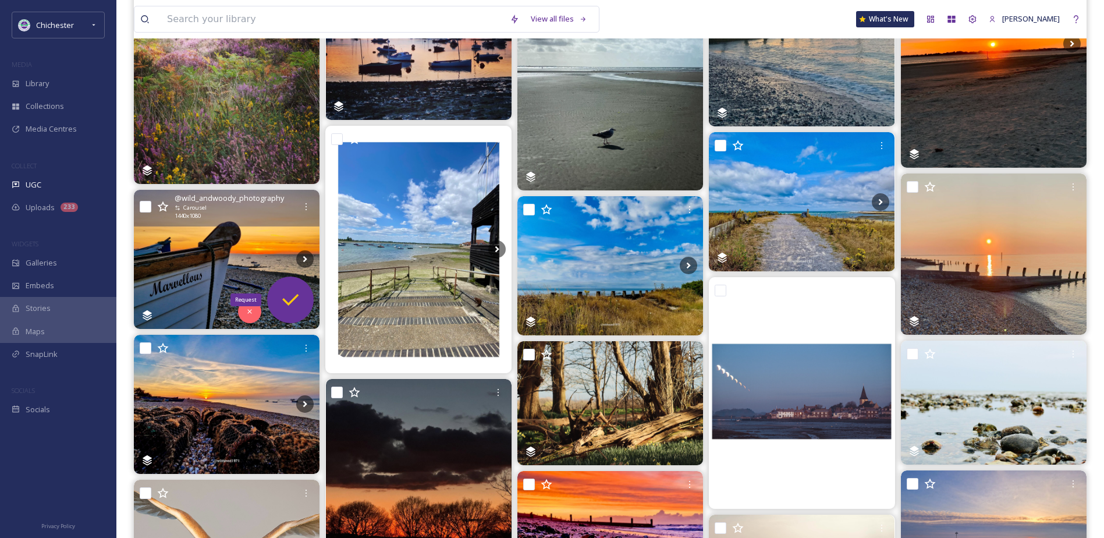
click at [276, 295] on div "Request" at bounding box center [290, 299] width 47 height 47
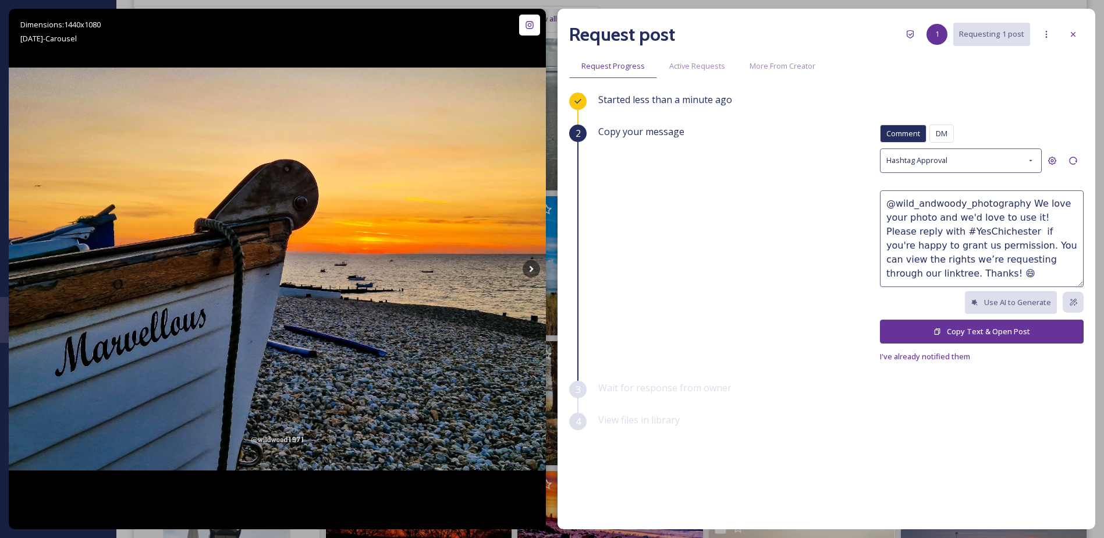
click at [911, 333] on button "Copy Text & Open Post" at bounding box center [982, 332] width 204 height 24
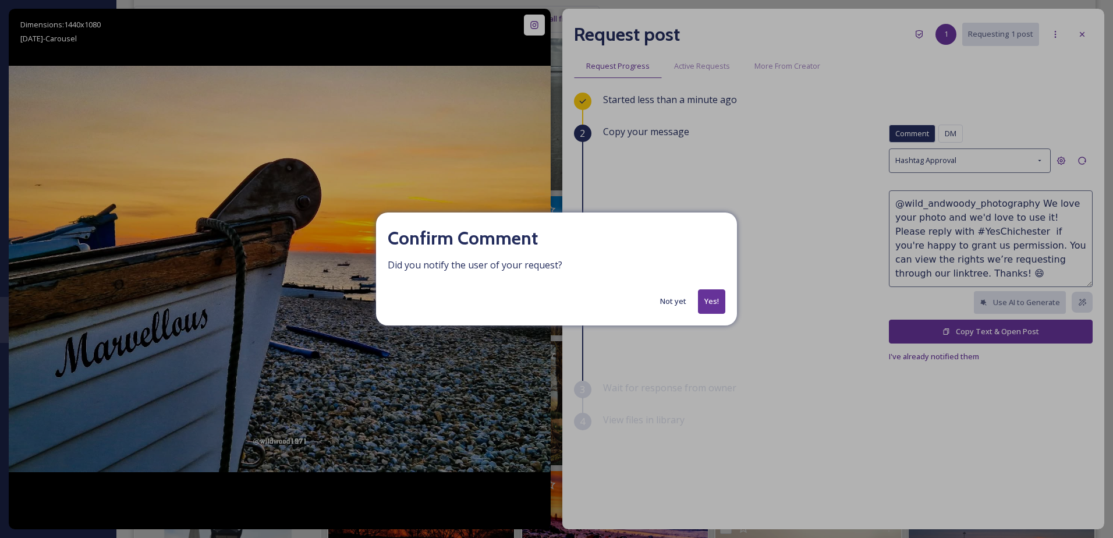
click at [724, 290] on button "Yes!" at bounding box center [711, 301] width 27 height 24
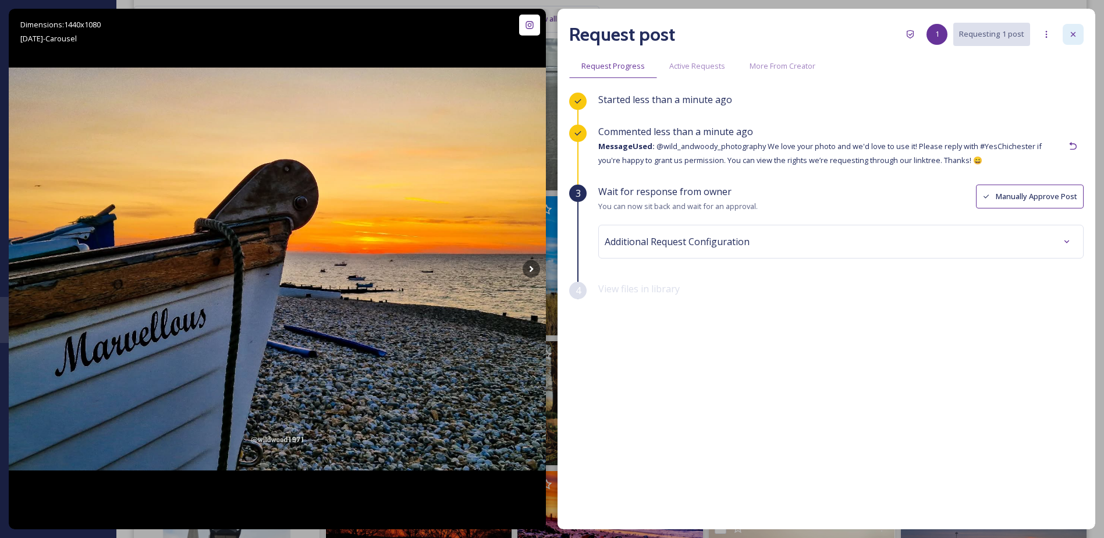
click at [1080, 33] on div at bounding box center [1073, 34] width 21 height 21
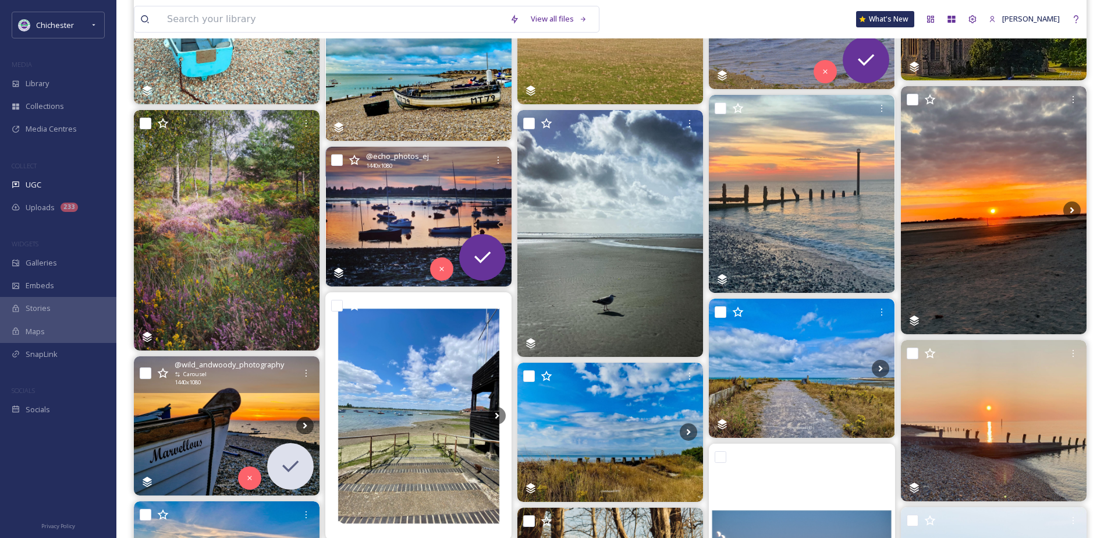
scroll to position [232, 0]
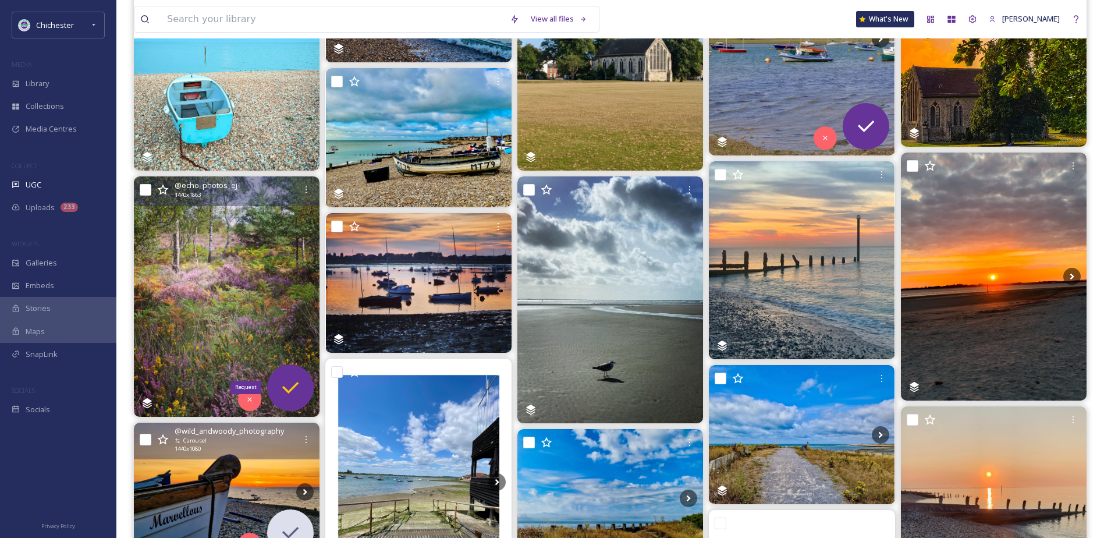
click at [300, 395] on icon at bounding box center [290, 387] width 23 height 23
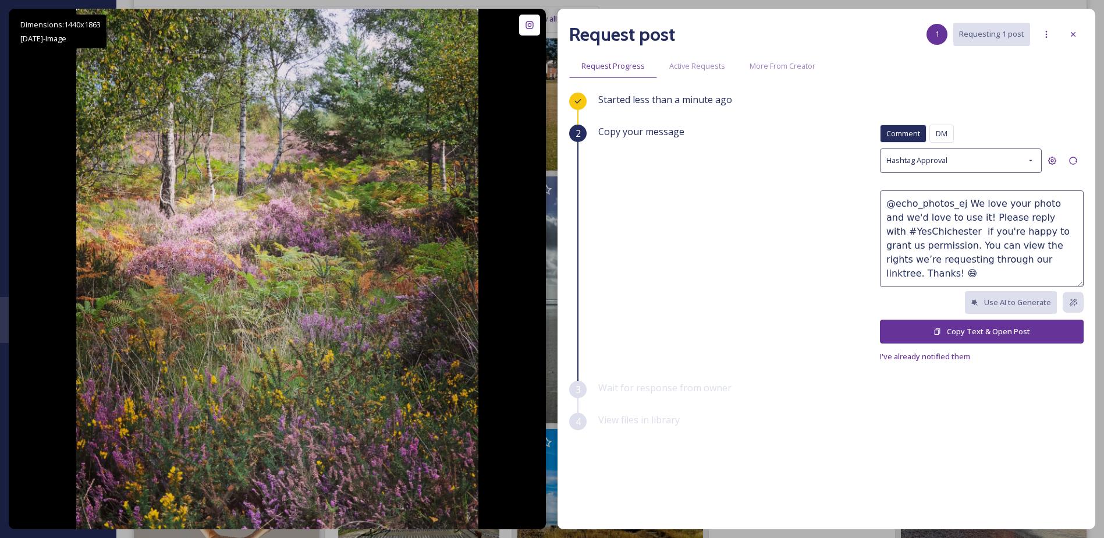
click at [927, 326] on button "Copy Text & Open Post" at bounding box center [982, 332] width 204 height 24
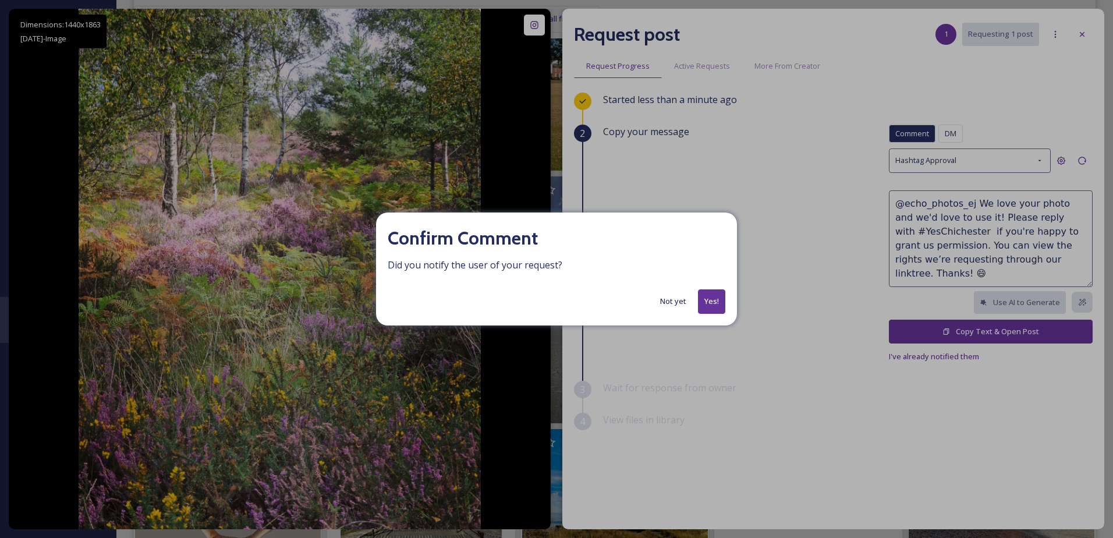
click at [713, 298] on button "Yes!" at bounding box center [711, 301] width 27 height 24
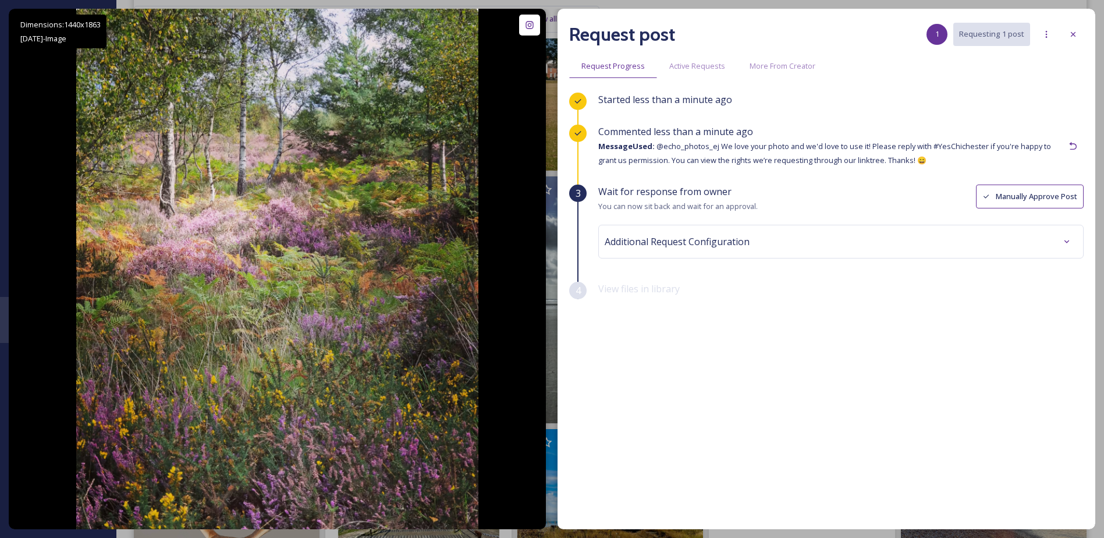
click at [1084, 33] on div "Request post 1 Requesting 1 post Request Progress Active Requests More From Cre…" at bounding box center [827, 269] width 538 height 520
click at [1077, 33] on icon at bounding box center [1073, 34] width 9 height 9
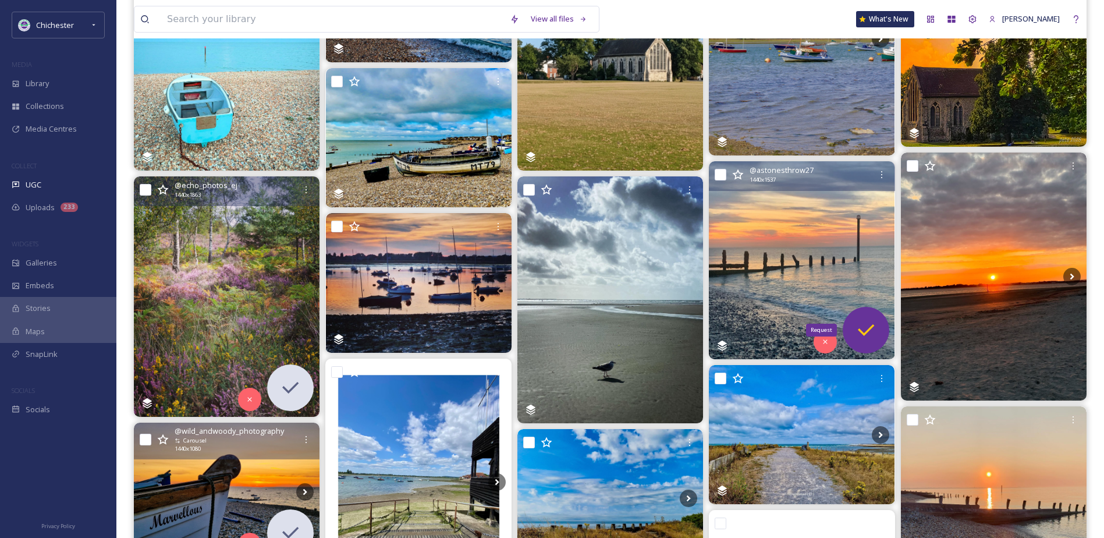
click at [875, 333] on icon at bounding box center [865, 329] width 23 height 23
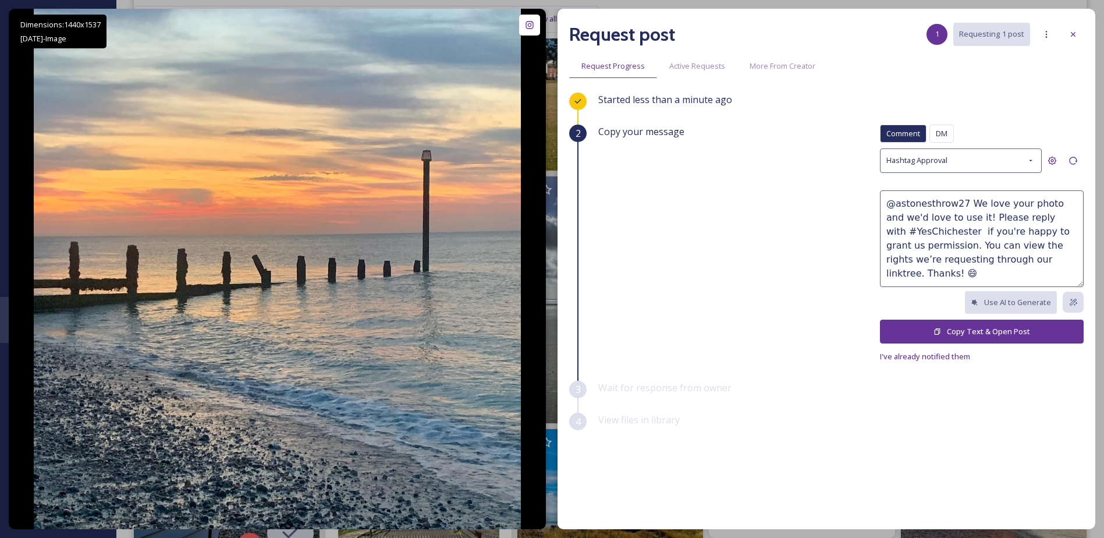
click at [941, 320] on button "Copy Text & Open Post" at bounding box center [982, 332] width 204 height 24
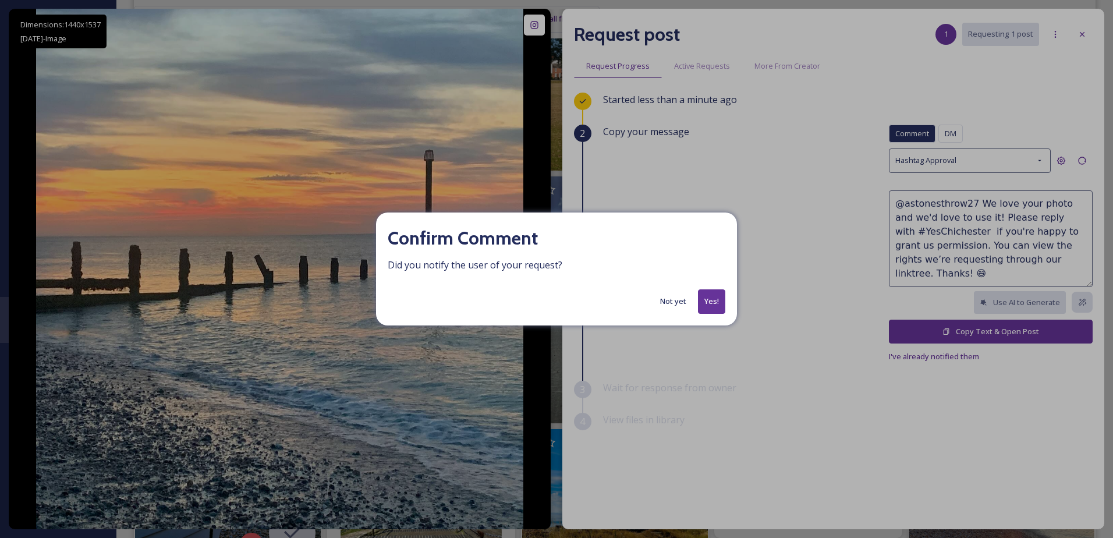
click at [723, 305] on button "Yes!" at bounding box center [711, 301] width 27 height 24
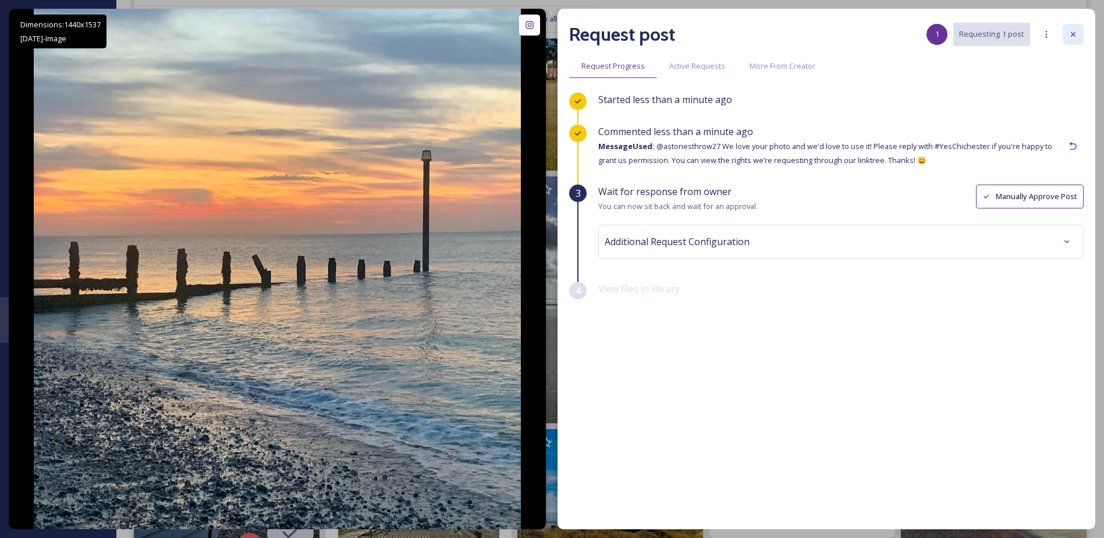
click at [1071, 33] on icon at bounding box center [1073, 34] width 9 height 9
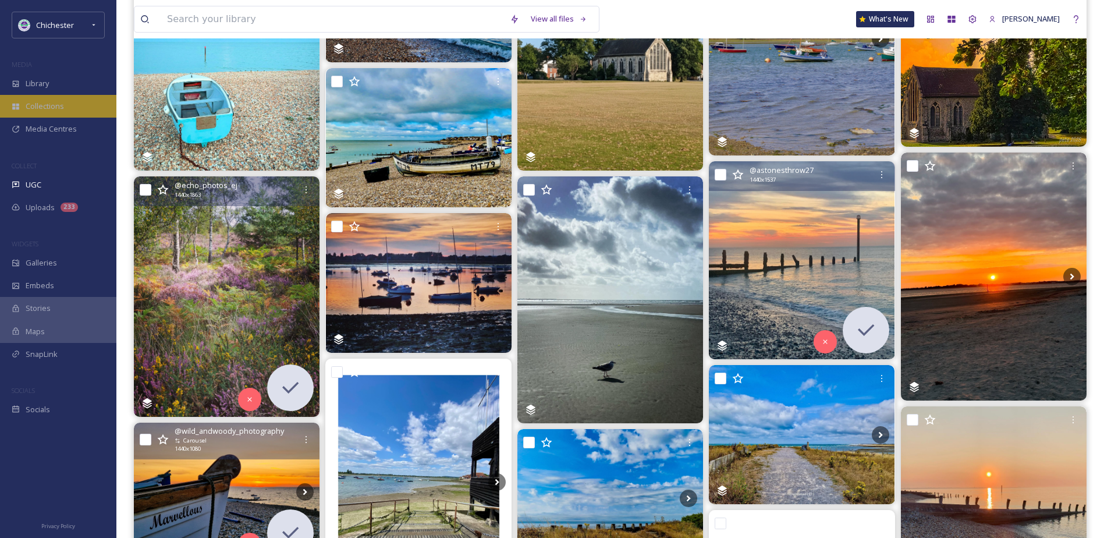
click at [51, 97] on div "Collections" at bounding box center [58, 106] width 116 height 23
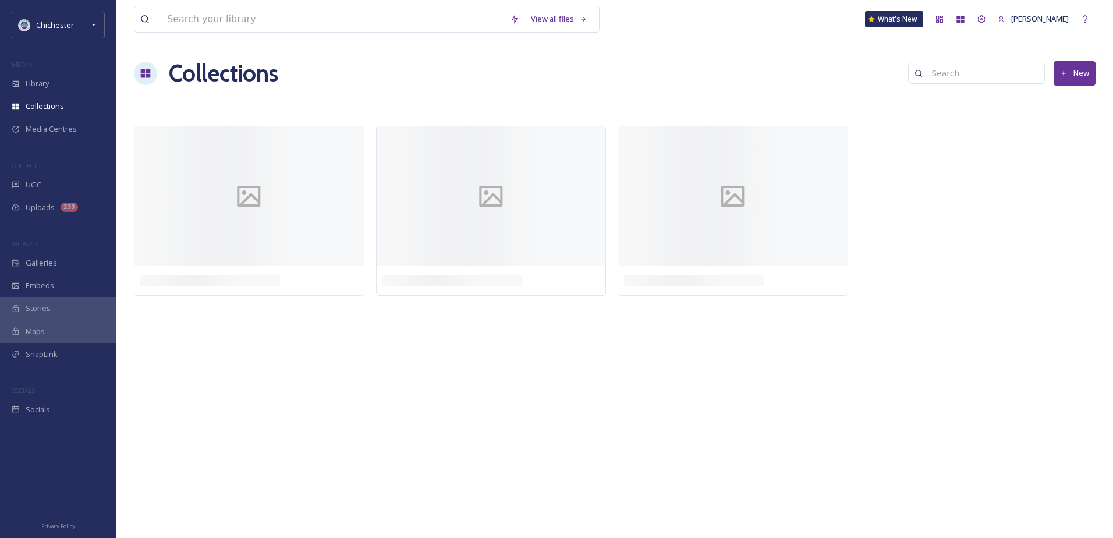
click at [54, 83] on div "Library" at bounding box center [58, 83] width 116 height 23
